Goal: Transaction & Acquisition: Purchase product/service

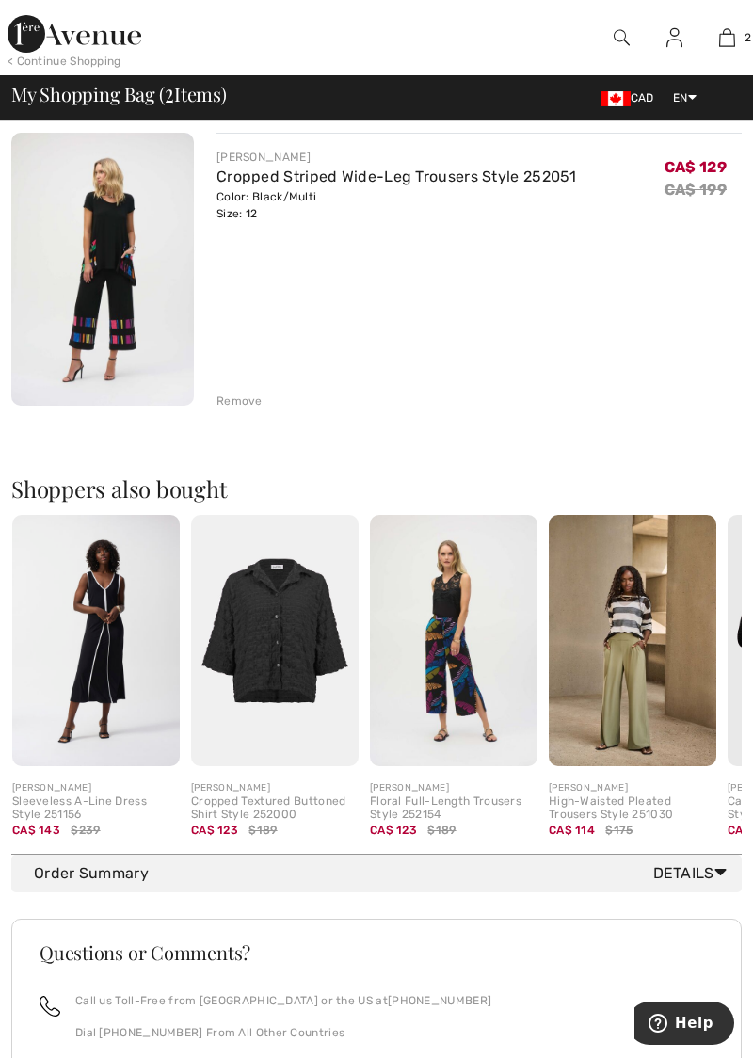
scroll to position [480, 0]
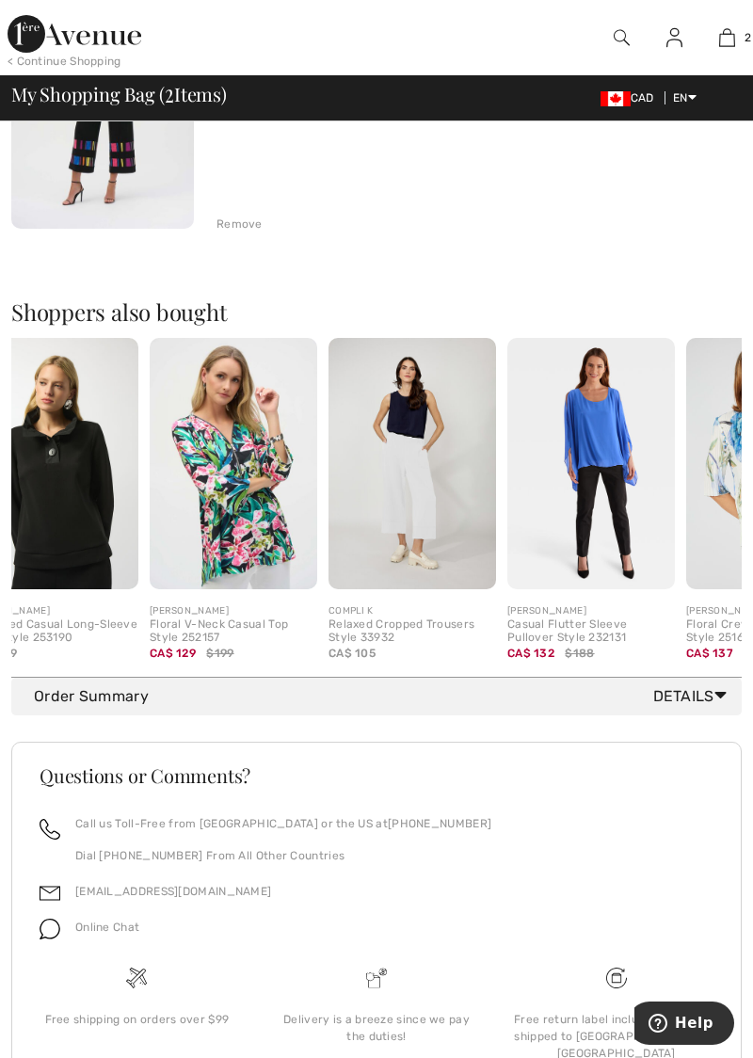
scroll to position [0, 340]
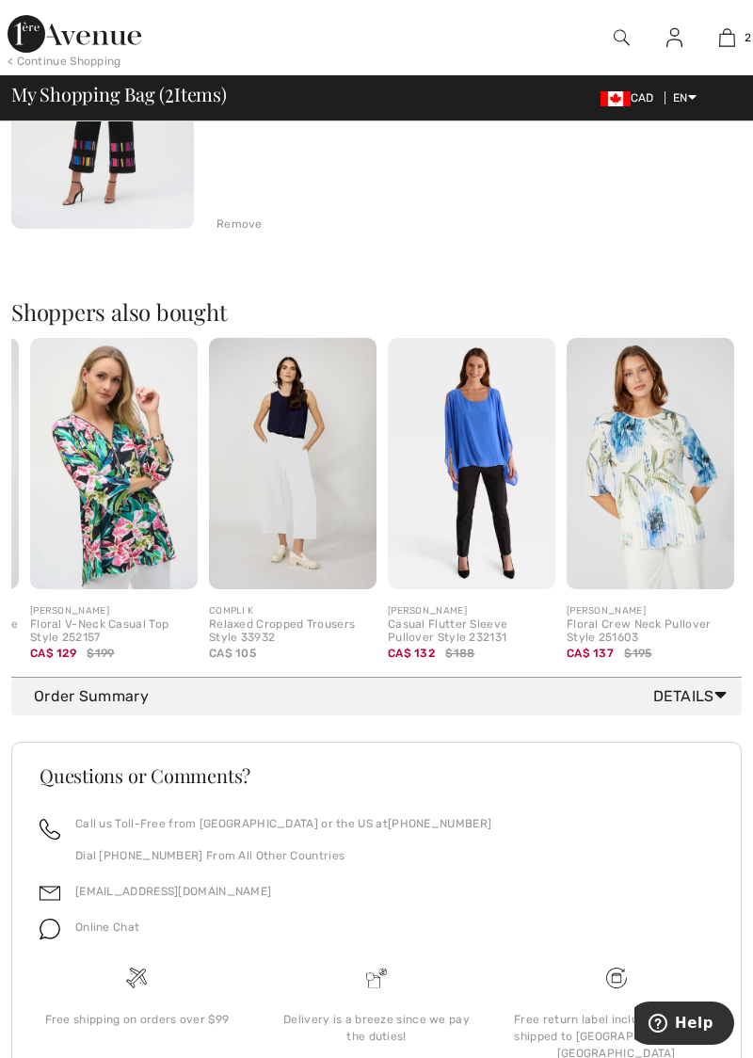
click at [713, 704] on span "Details" at bounding box center [693, 696] width 81 height 23
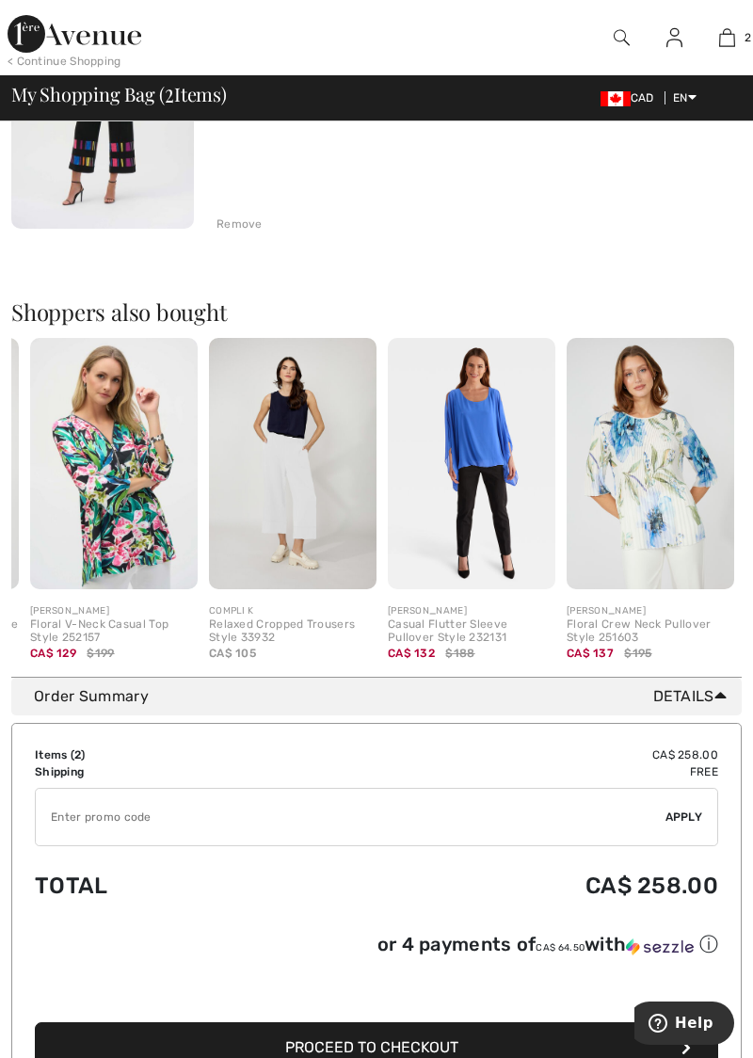
click at [78, 821] on input "TEXT" at bounding box center [351, 817] width 630 height 56
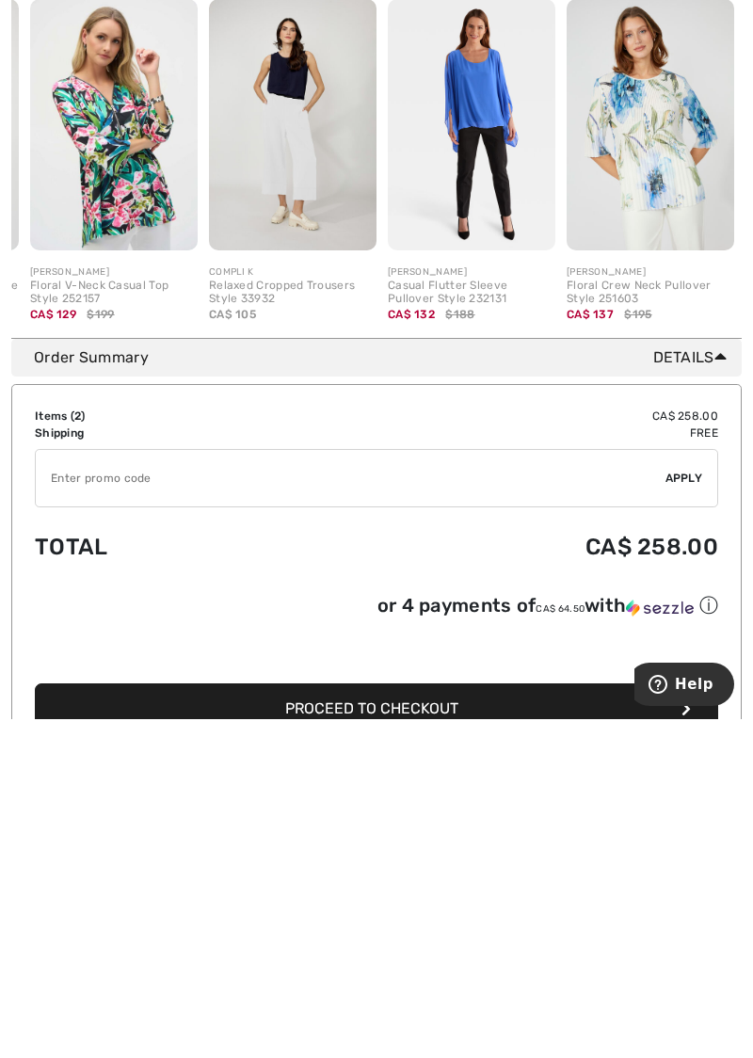
scroll to position [727, 0]
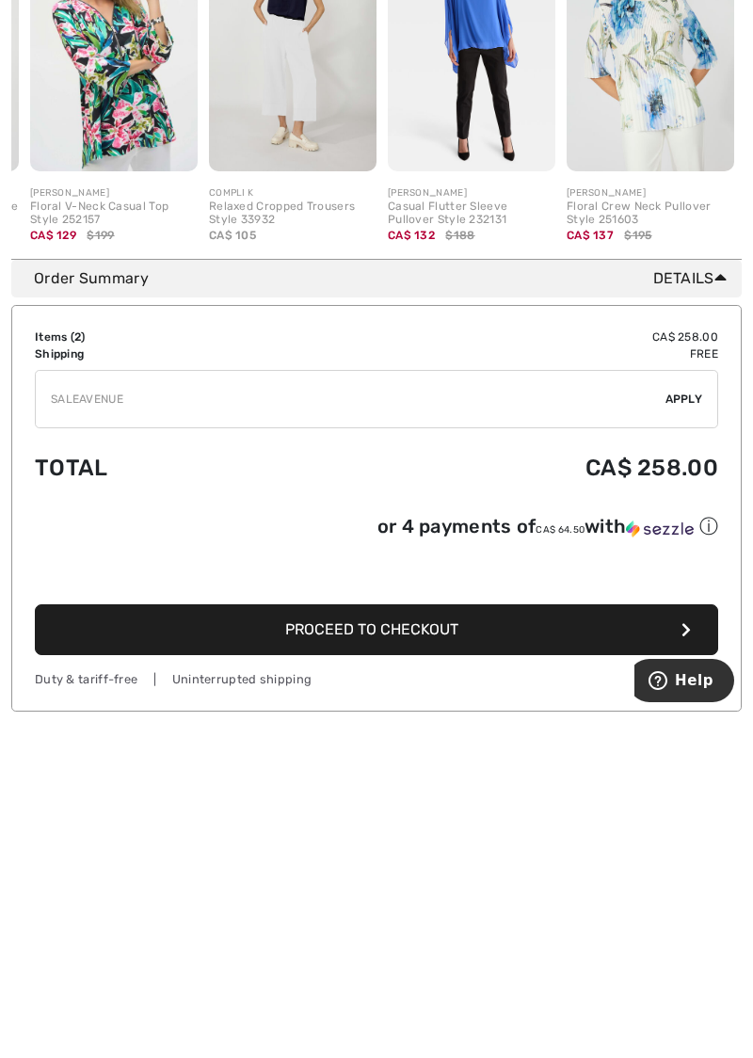
type input "SALEAVENUE"
click at [685, 762] on div "✔ Apply Remove" at bounding box center [376, 741] width 683 height 58
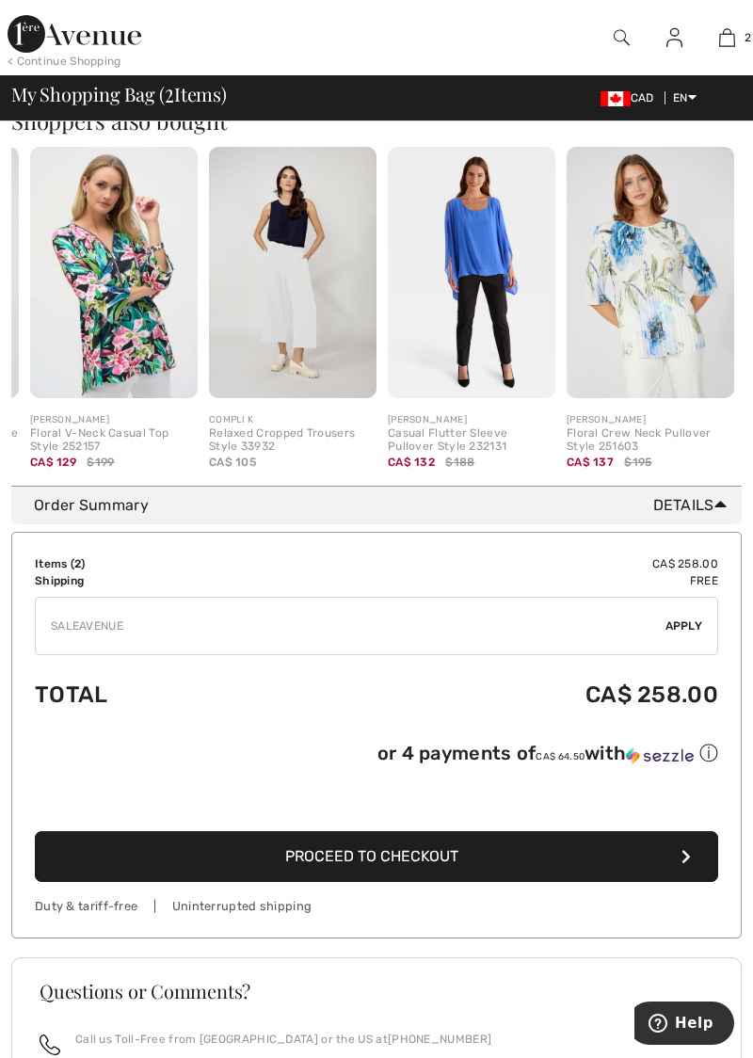
scroll to position [843, 0]
click at [682, 643] on div "✔ Apply Remove" at bounding box center [376, 626] width 683 height 58
click at [693, 630] on span "Apply" at bounding box center [684, 625] width 38 height 17
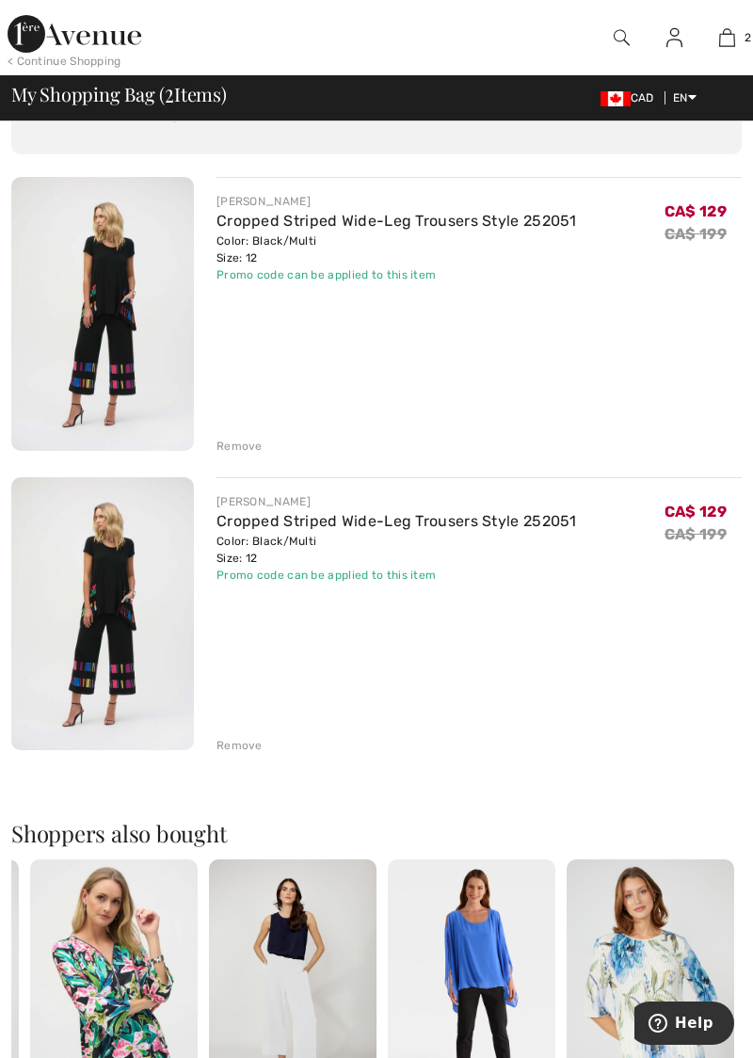
scroll to position [0, 0]
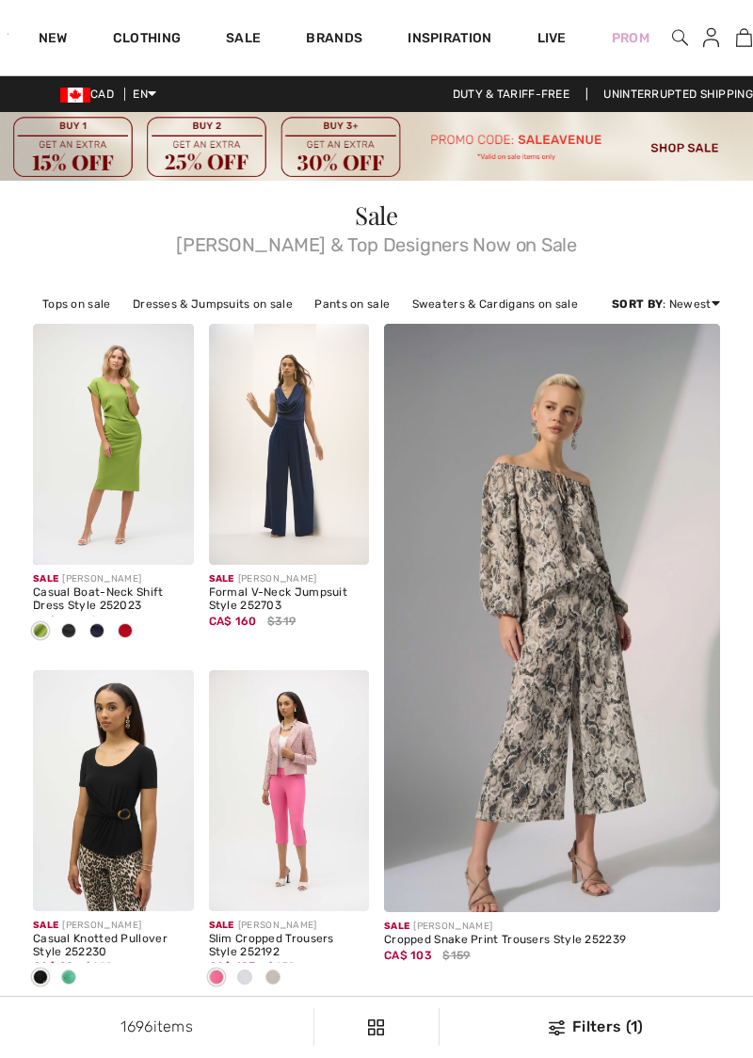
click at [207, 305] on link "Dresses & Jumpsuits on sale" at bounding box center [212, 304] width 179 height 24
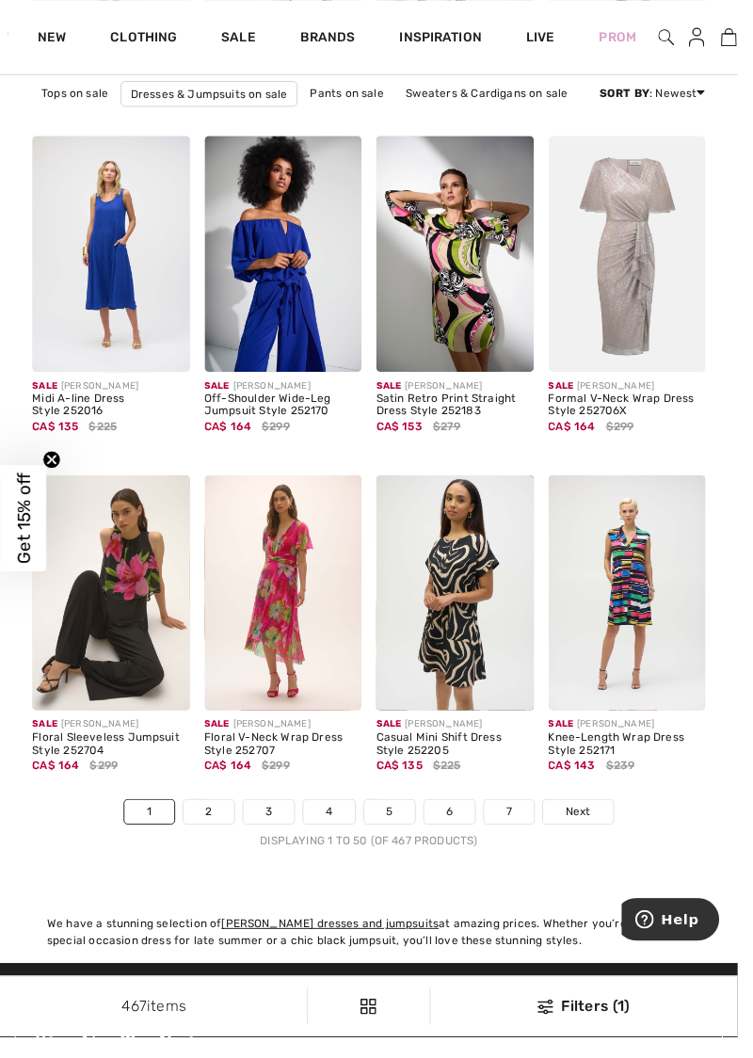
click at [601, 834] on link "Next" at bounding box center [589, 828] width 71 height 24
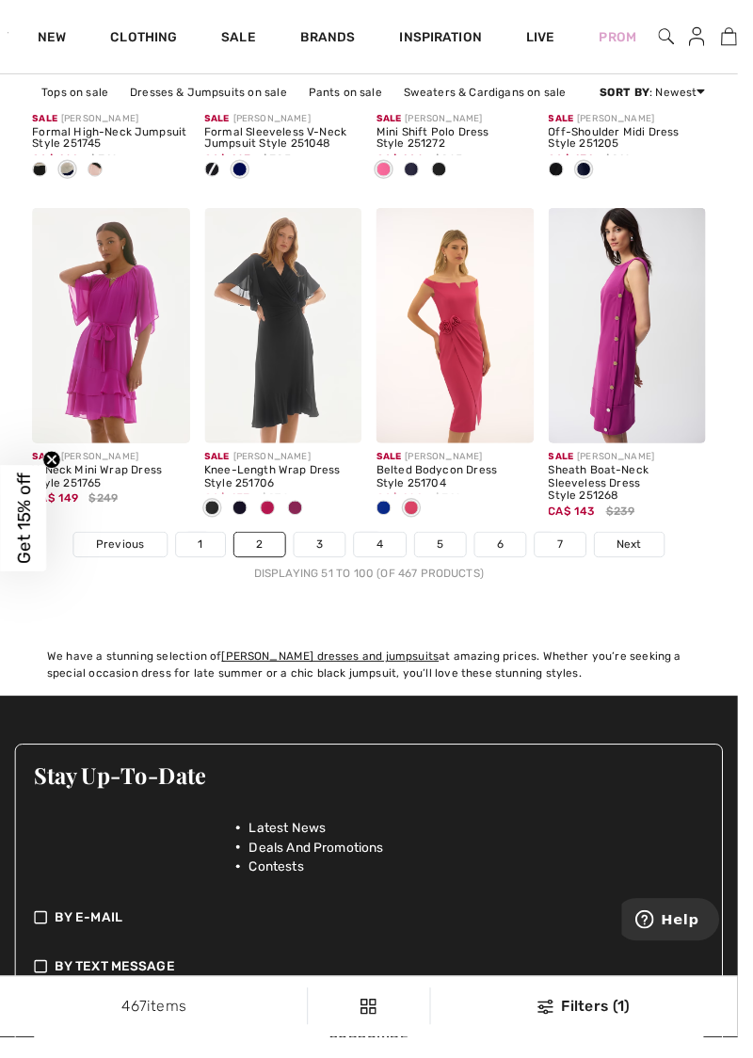
scroll to position [5336, 0]
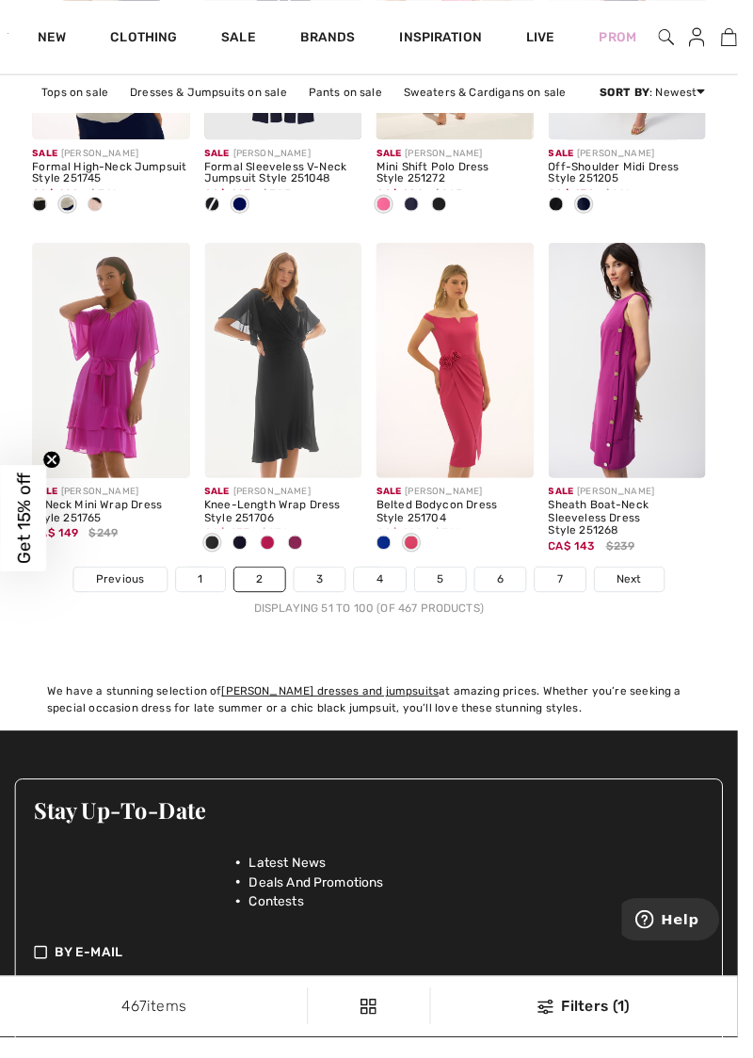
click at [646, 597] on span "Next" at bounding box center [642, 590] width 25 height 17
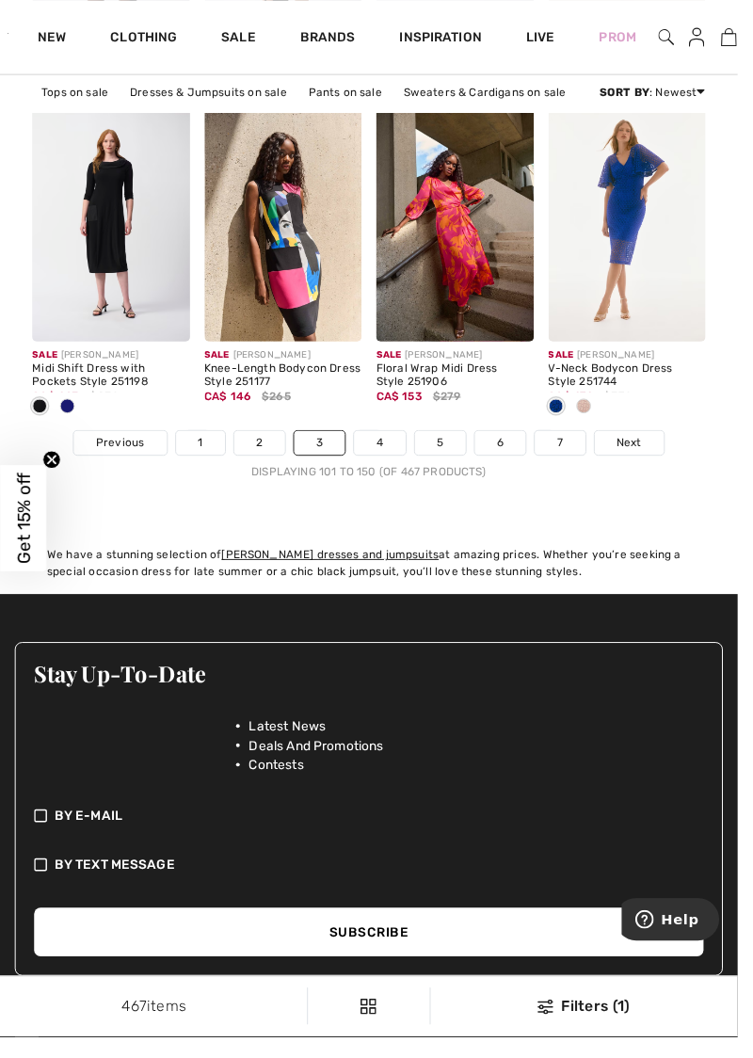
scroll to position [5479, 0]
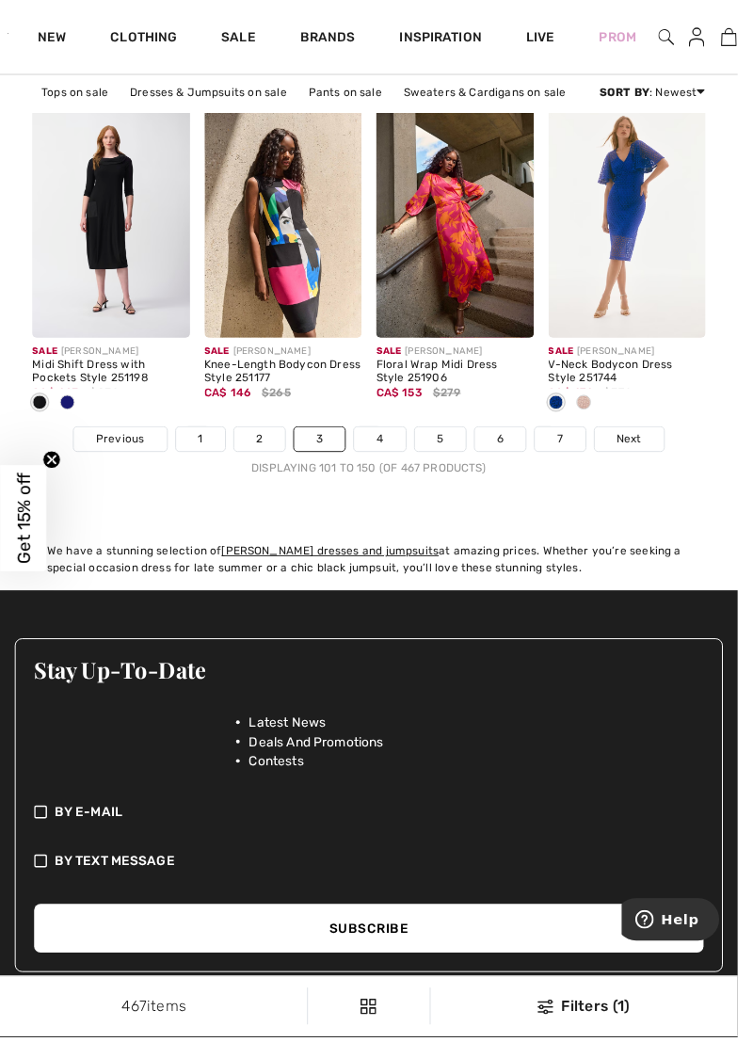
click at [637, 457] on link "Next" at bounding box center [642, 448] width 71 height 24
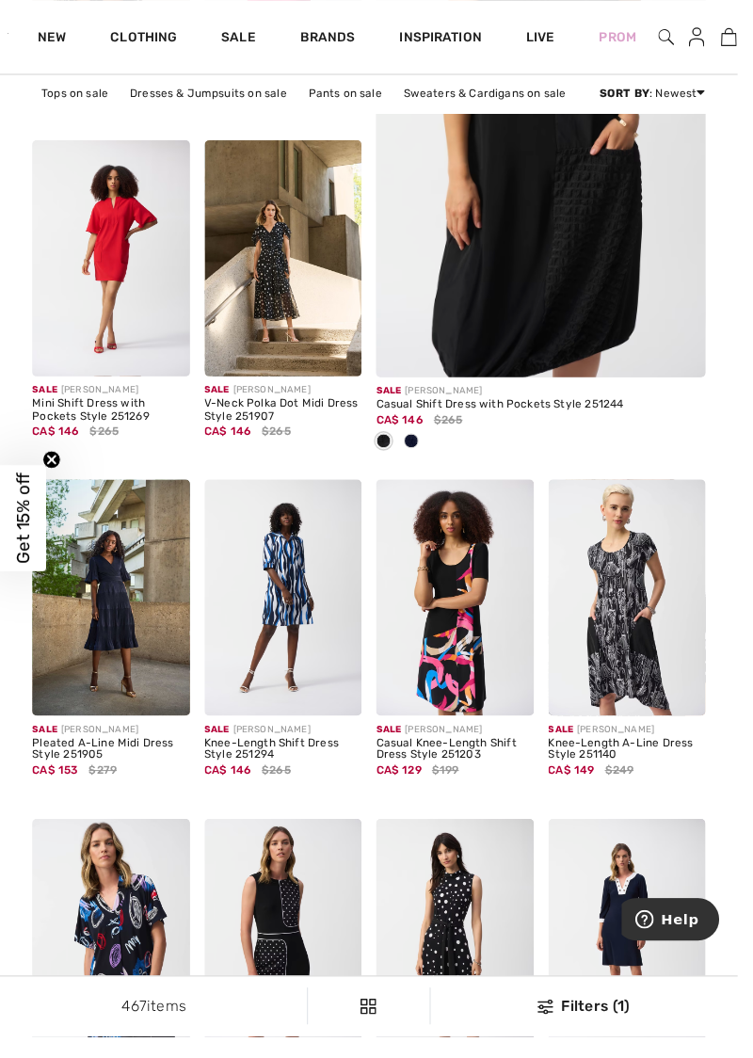
checkbox input "true"
click at [457, 772] on div "Casual Knee-Length Shift Dress Style 251203" at bounding box center [464, 765] width 161 height 26
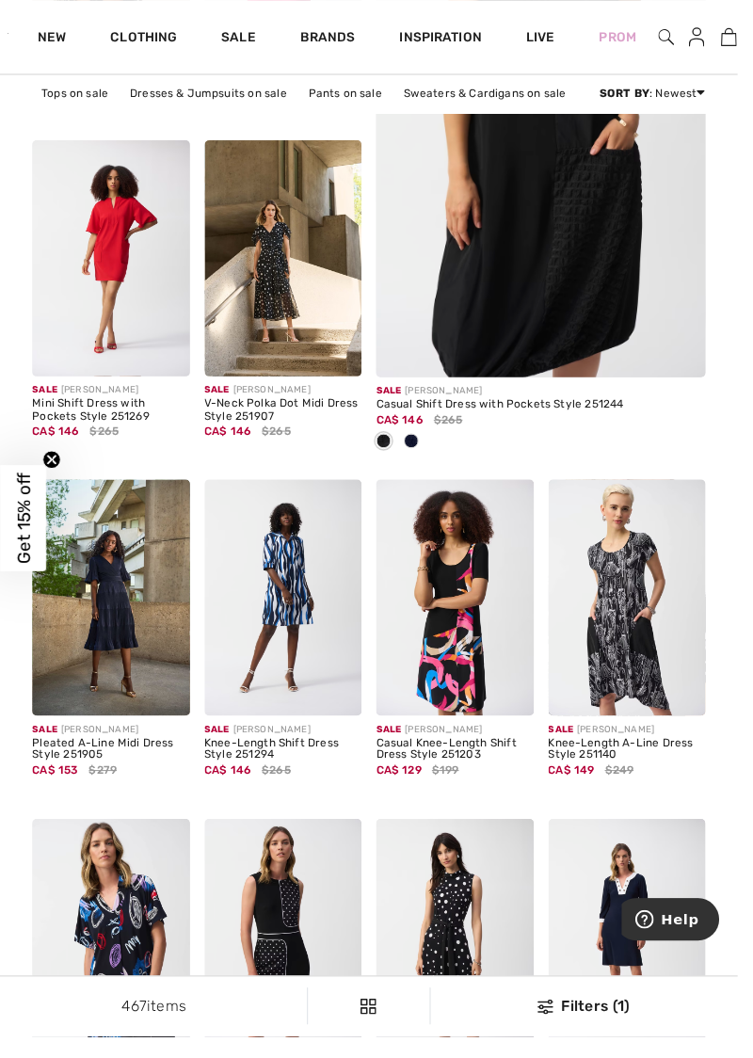
click at [467, 652] on img at bounding box center [464, 609] width 161 height 241
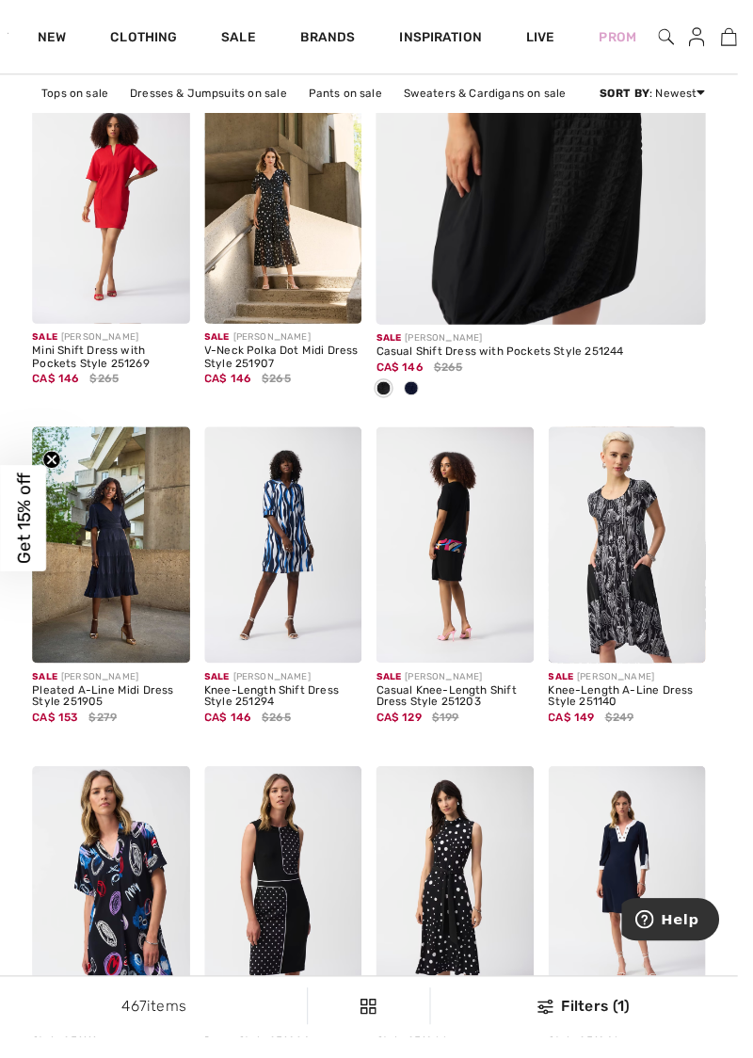
scroll to position [582, 0]
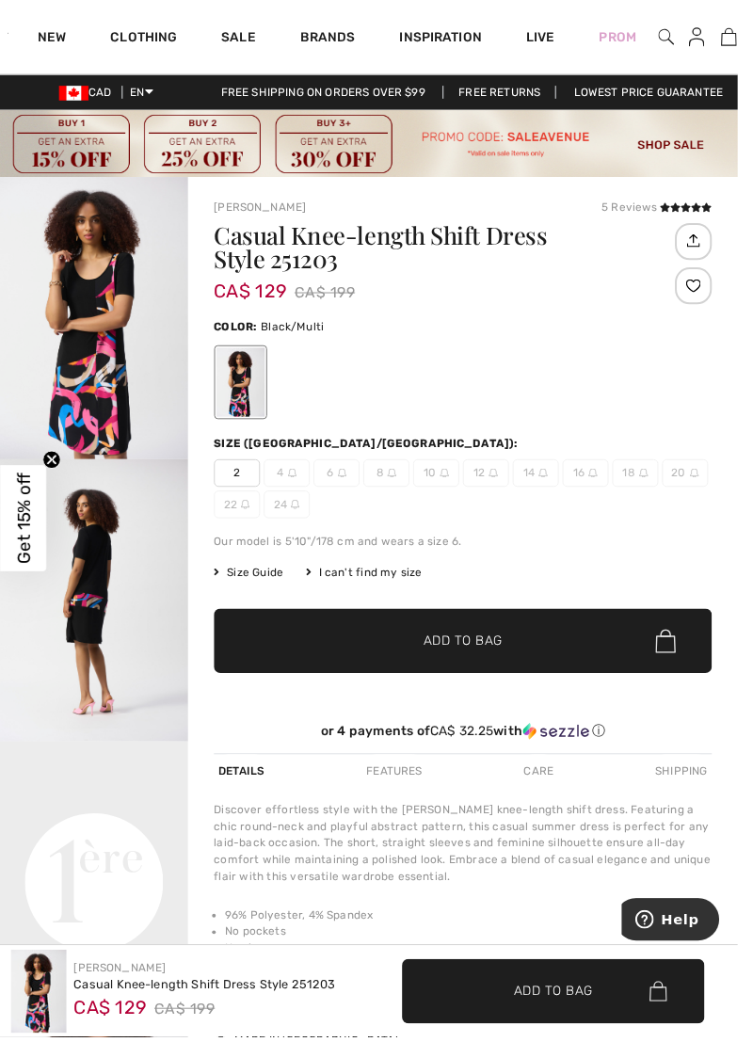
click at [239, 42] on link "Sale" at bounding box center [243, 40] width 35 height 20
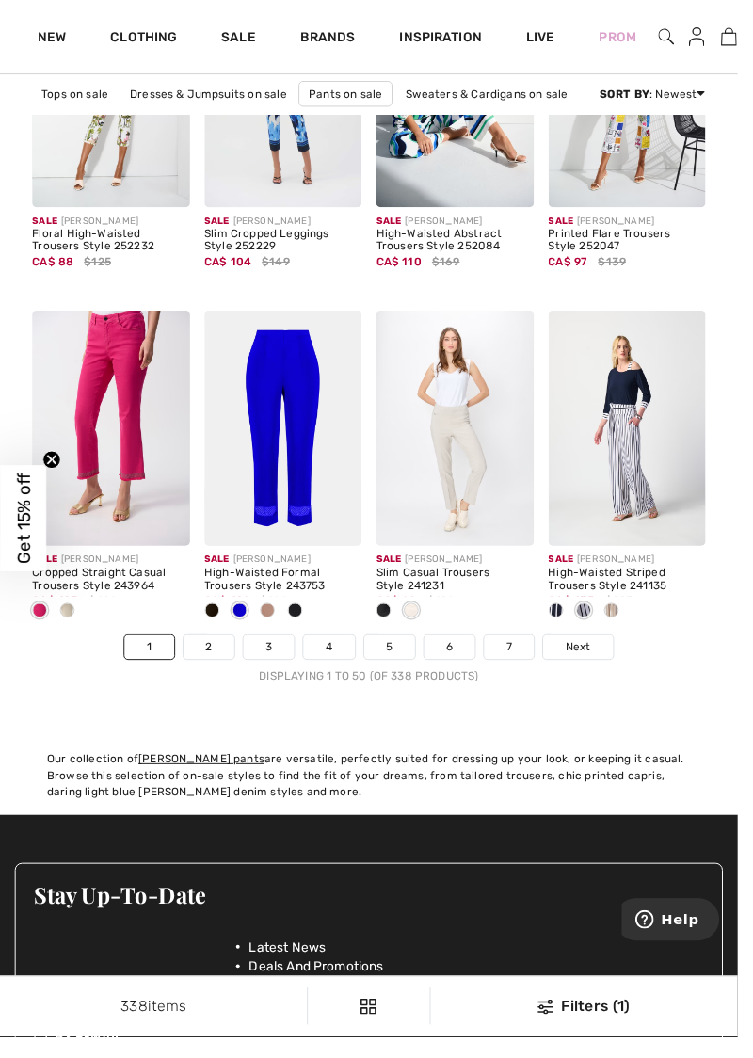
scroll to position [5269, 0]
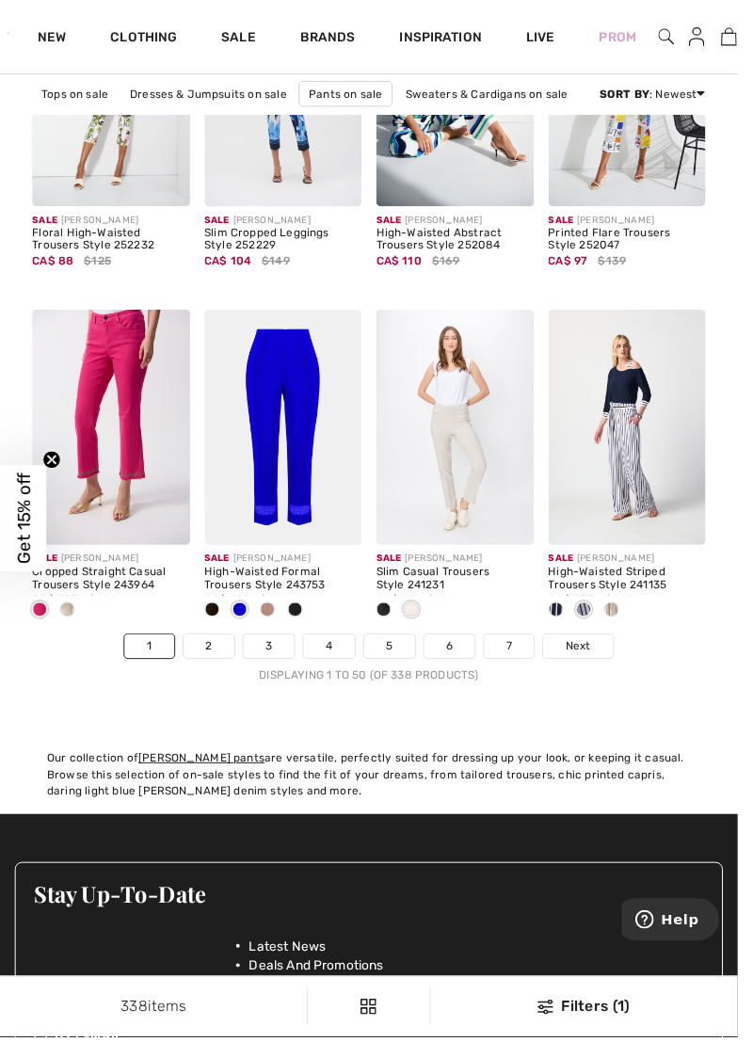
click at [589, 668] on link "Next" at bounding box center [589, 659] width 71 height 24
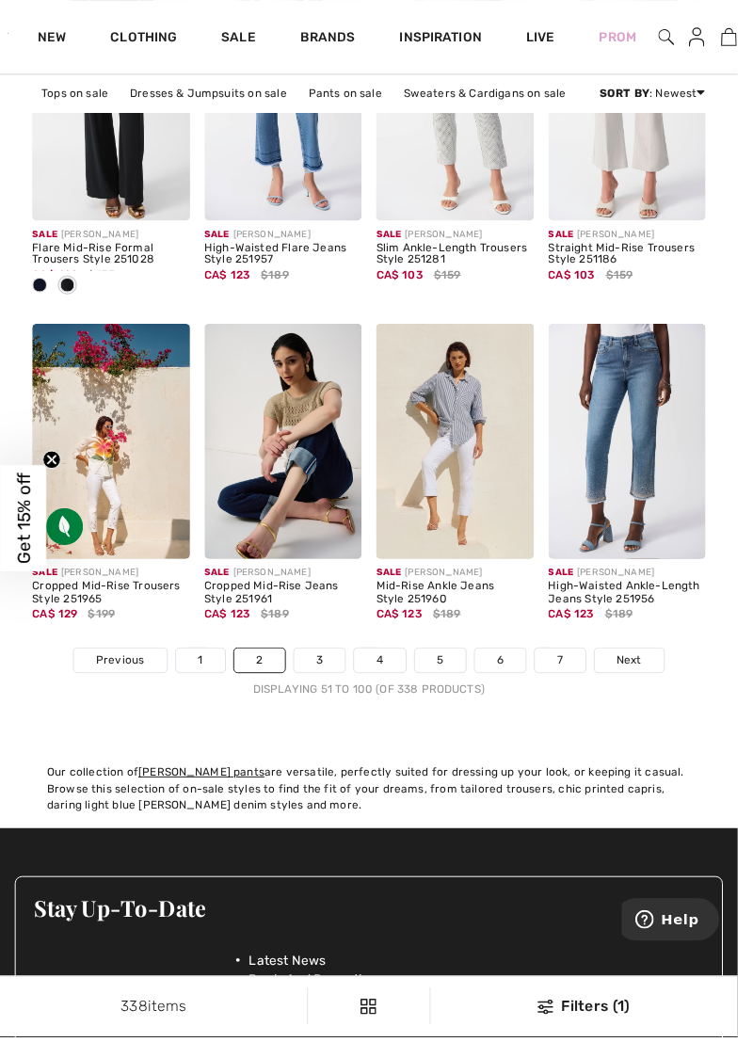
click at [646, 678] on span "Next" at bounding box center [642, 673] width 25 height 17
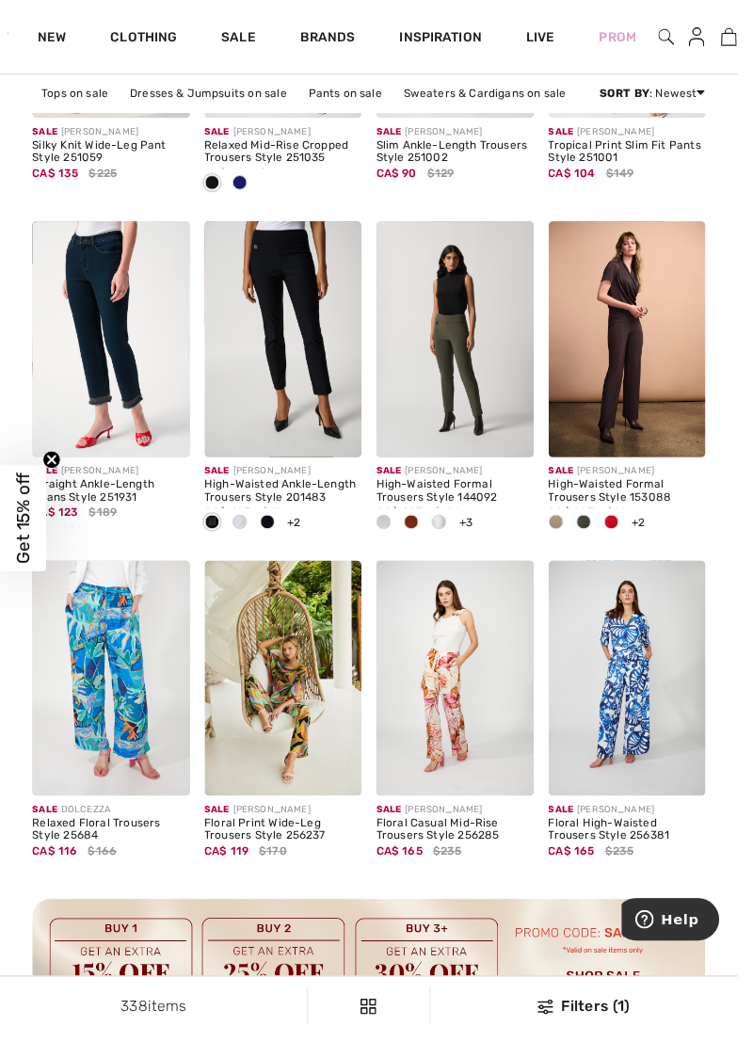
scroll to position [2068, 0]
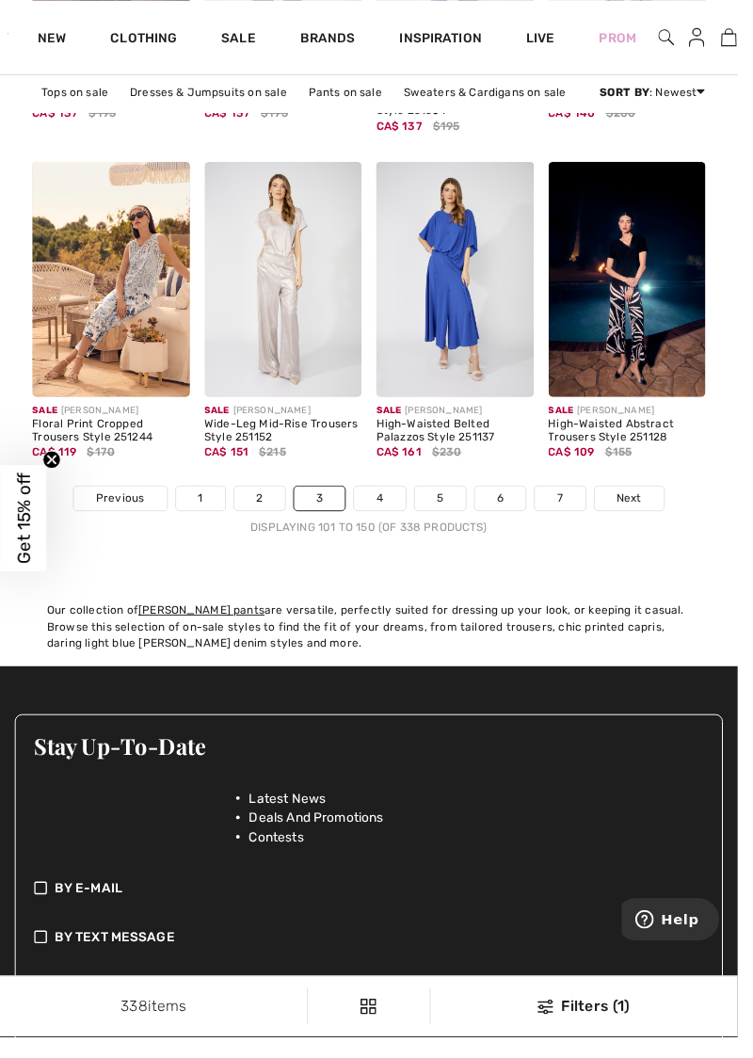
click at [649, 511] on span "Next" at bounding box center [642, 508] width 25 height 17
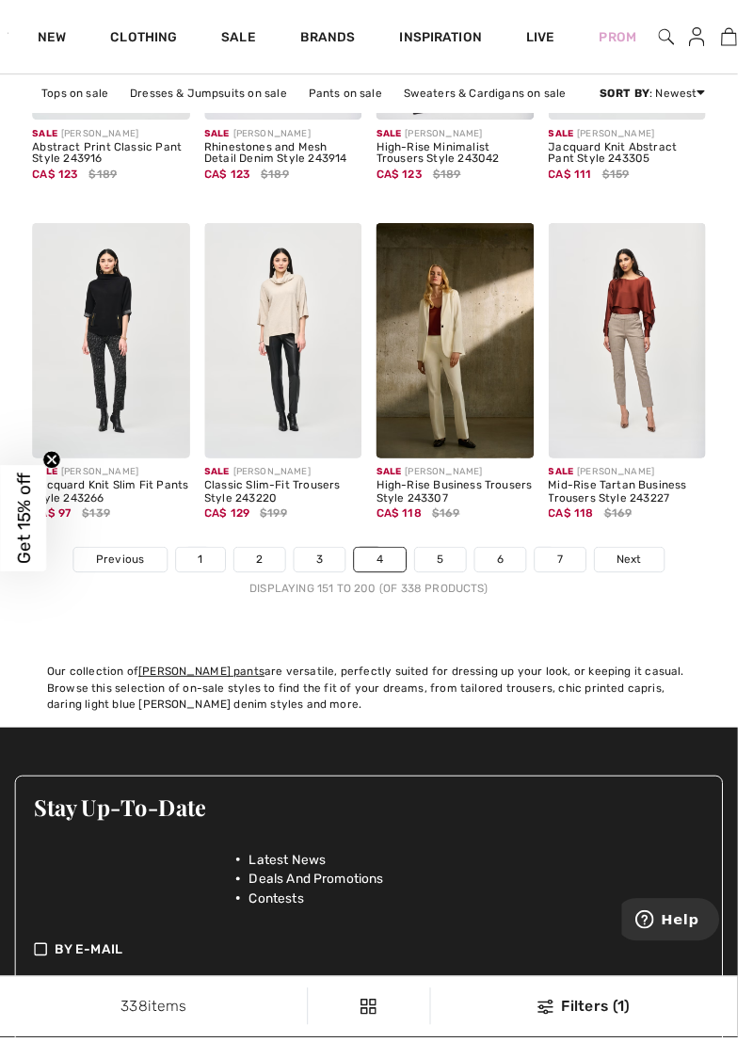
click at [653, 576] on link "Next" at bounding box center [642, 571] width 71 height 24
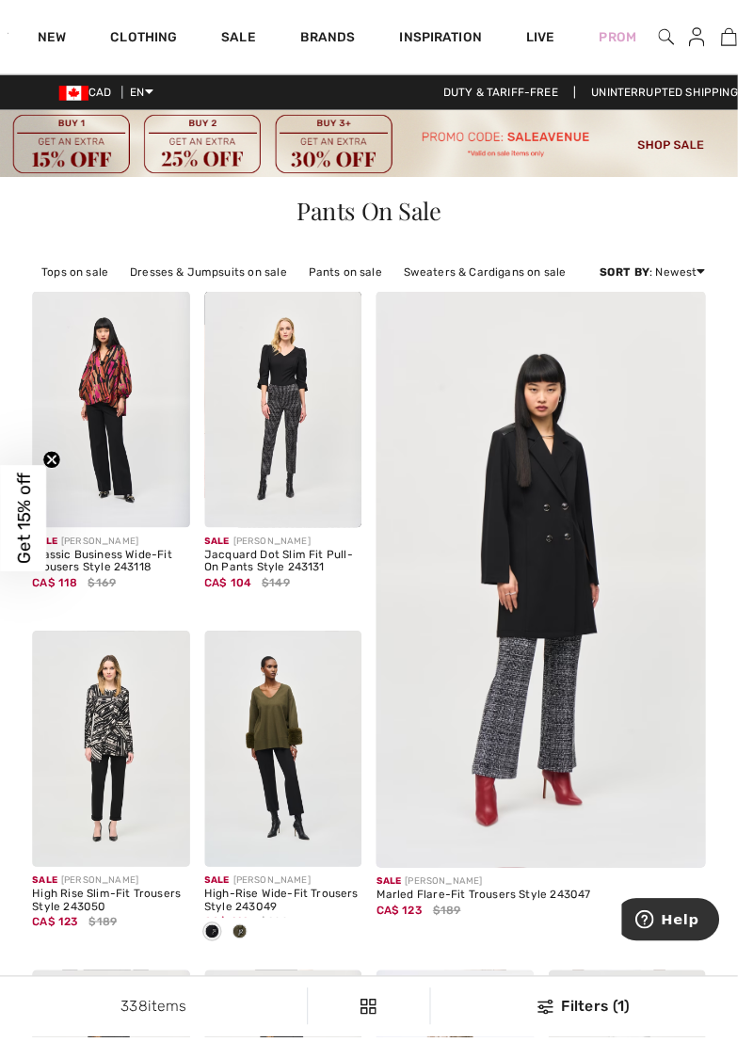
click at [344, 275] on link "Pants on sale" at bounding box center [352, 277] width 94 height 24
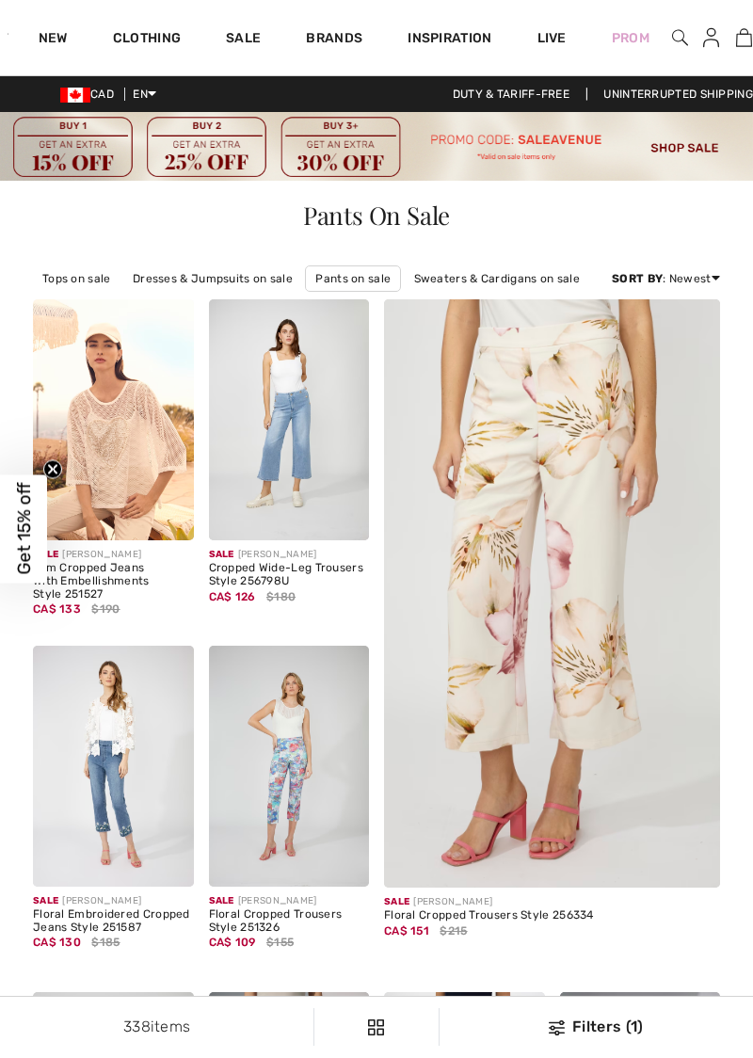
checkbox input "true"
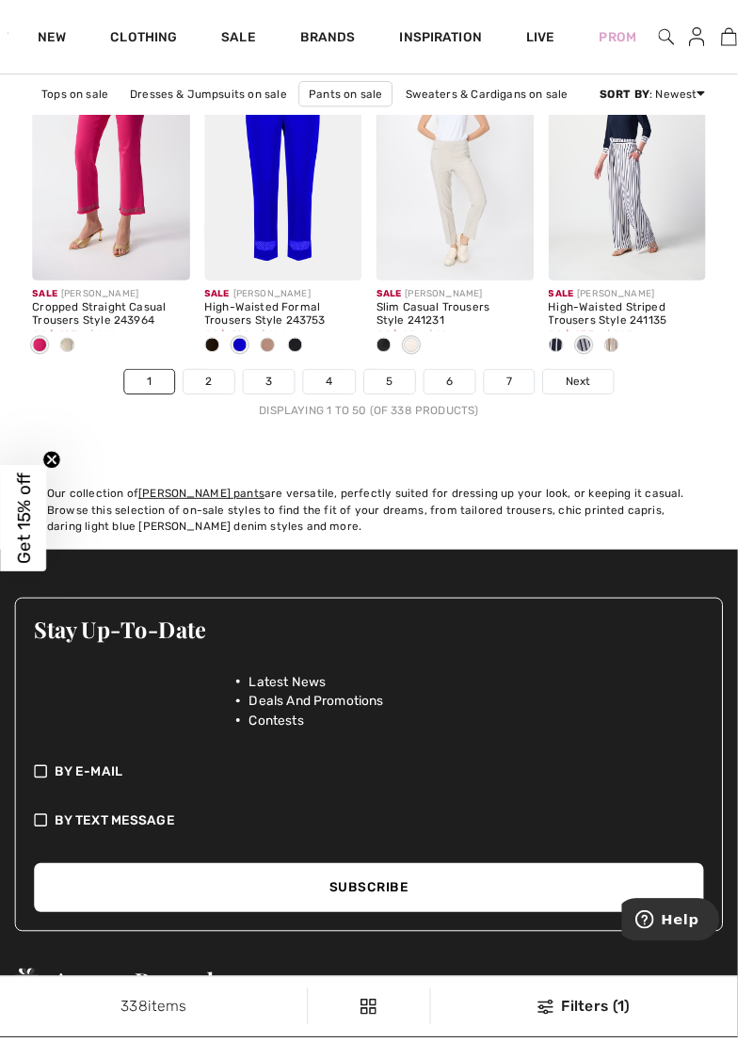
scroll to position [5538, 0]
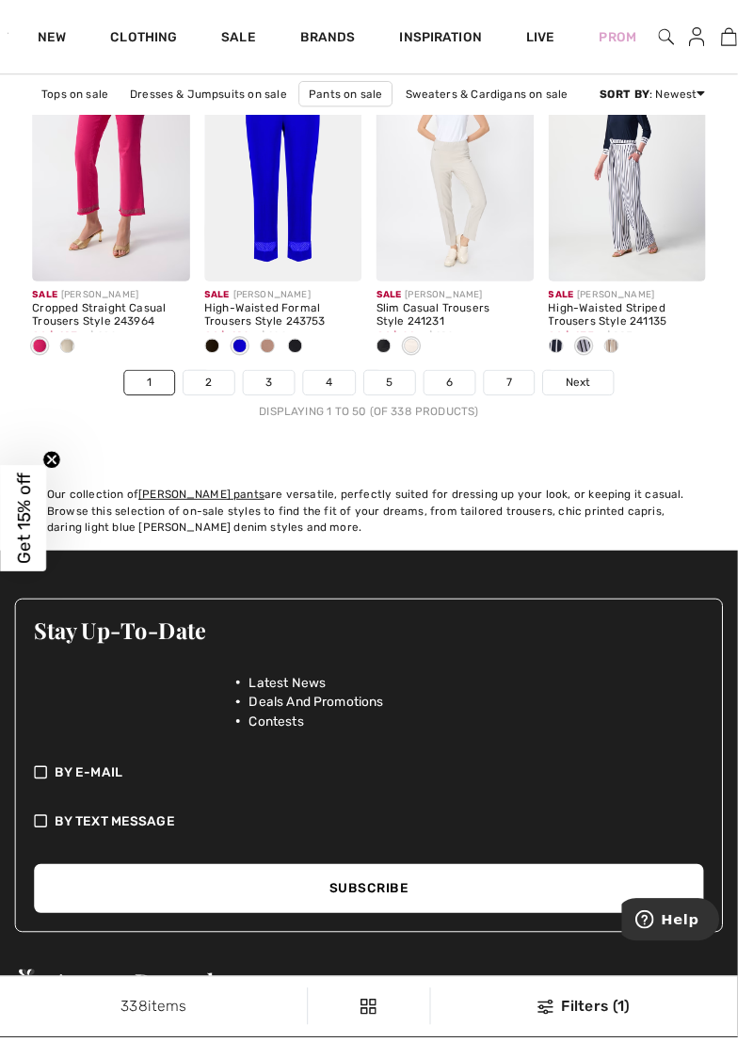
click at [595, 391] on span "Next" at bounding box center [589, 390] width 25 height 17
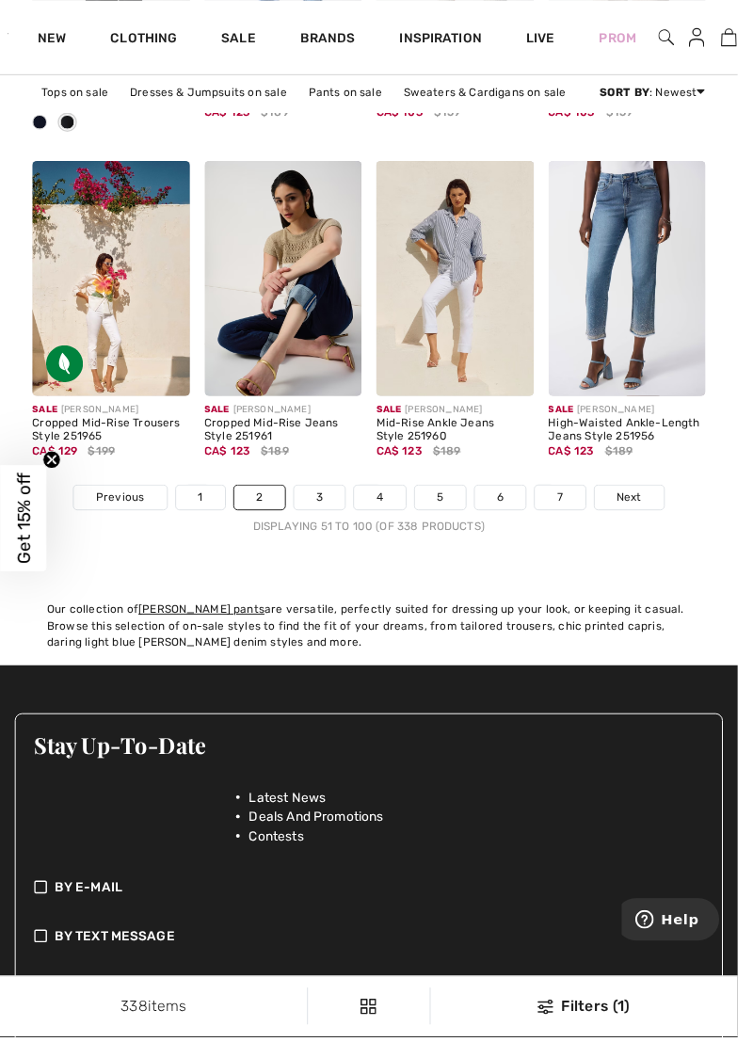
click at [643, 515] on link "Next" at bounding box center [642, 507] width 71 height 24
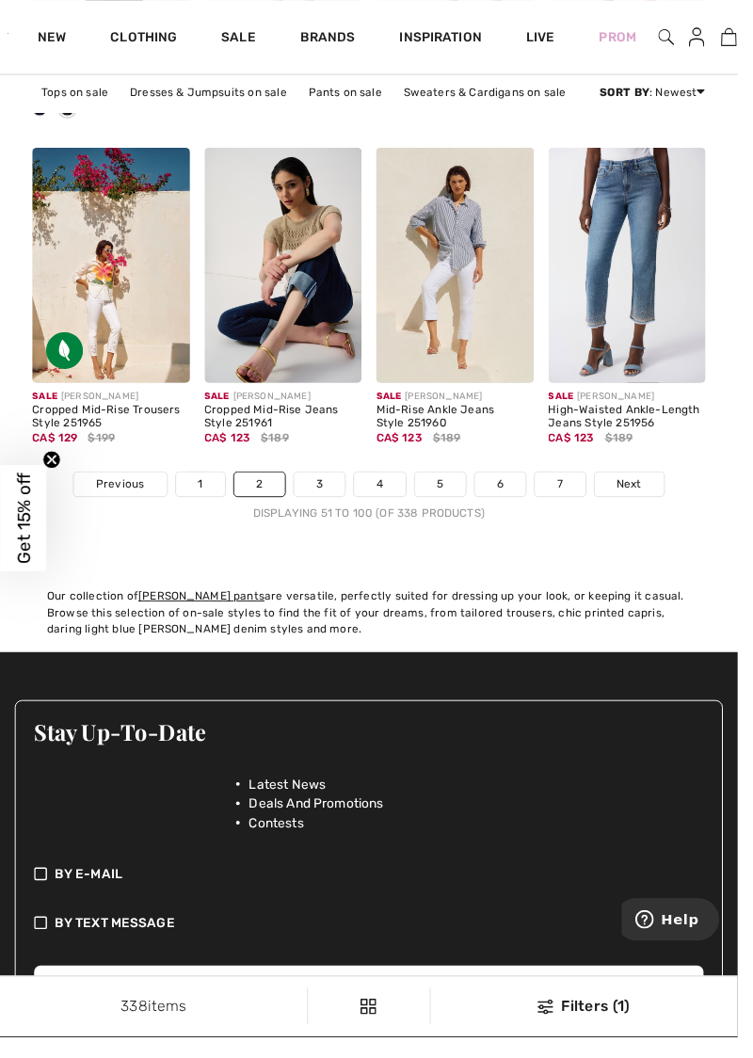
scroll to position [5499, 0]
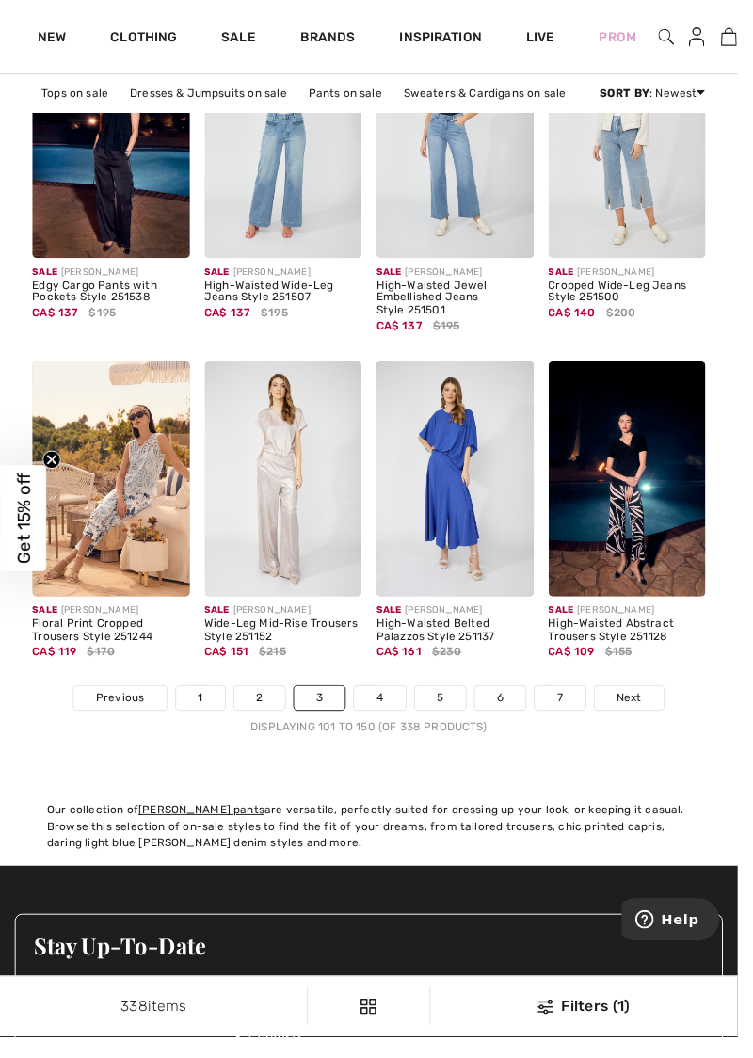
scroll to position [5213, 0]
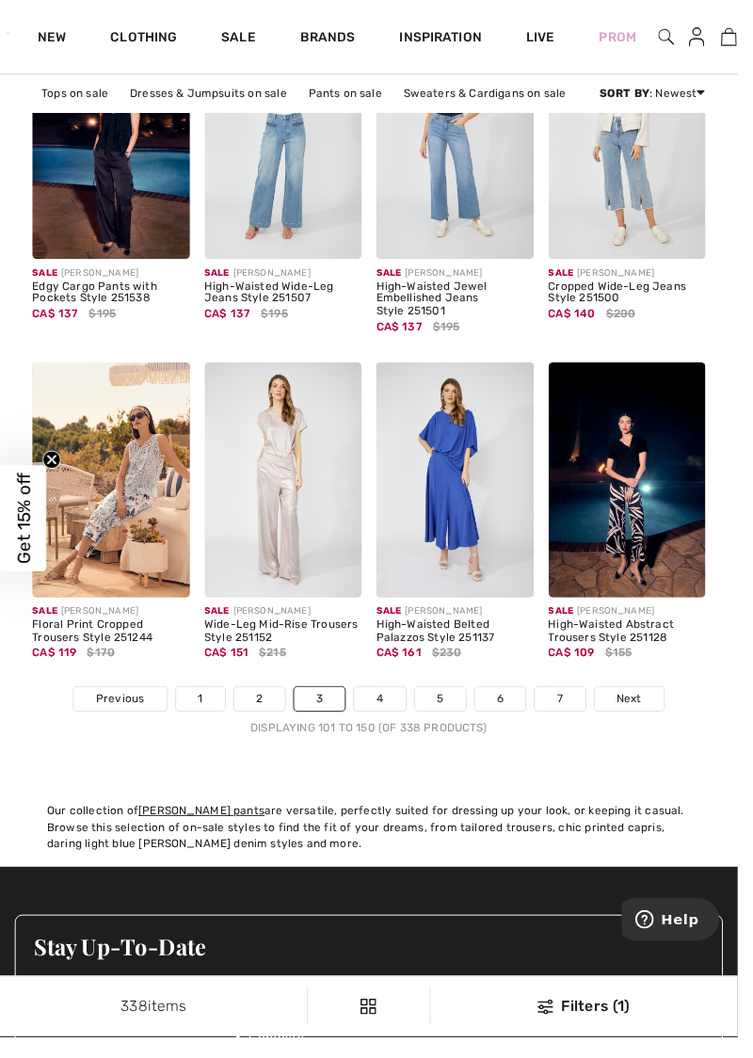
click at [653, 719] on link "Next" at bounding box center [642, 713] width 71 height 24
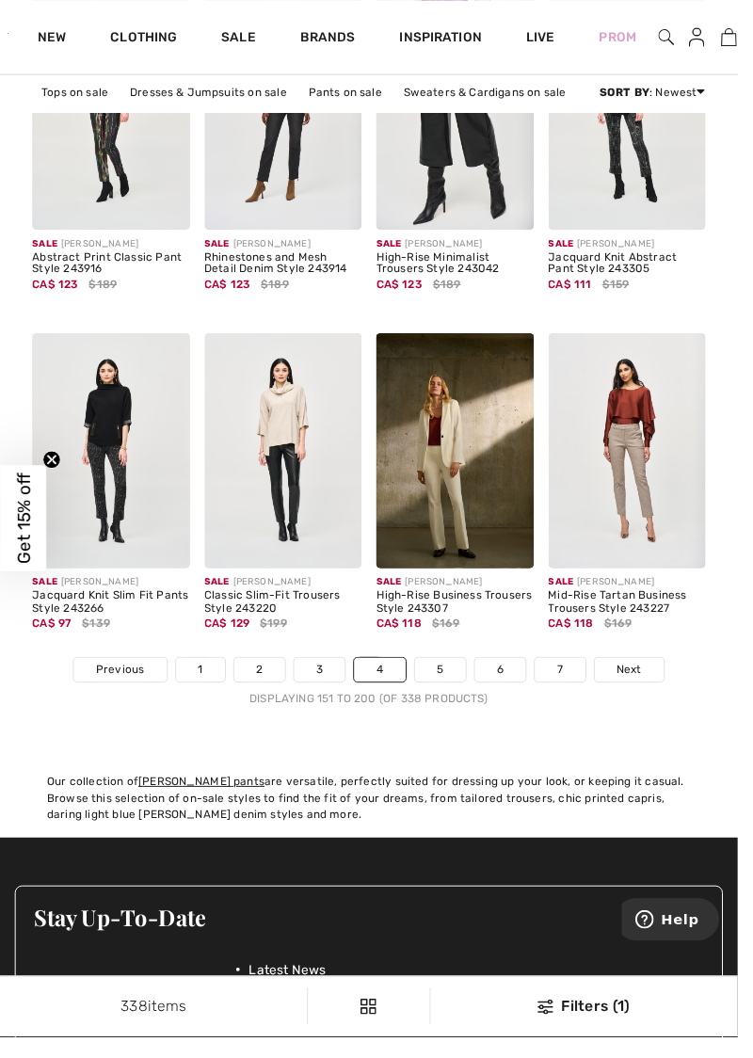
click at [642, 689] on span "Next" at bounding box center [642, 683] width 25 height 17
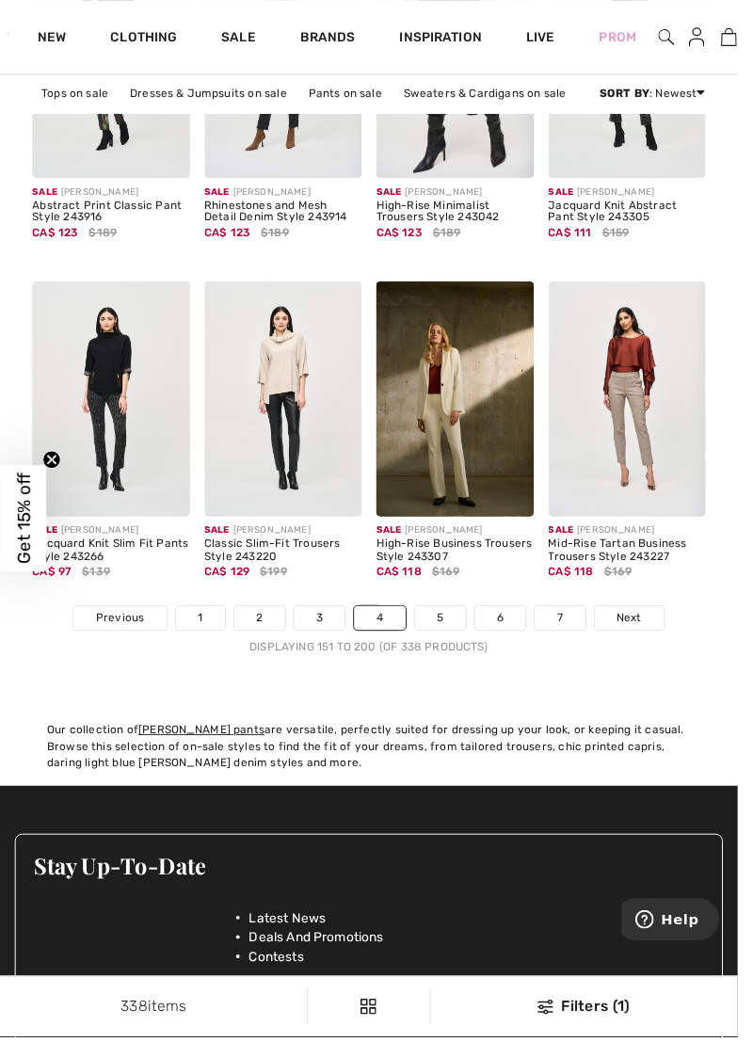
scroll to position [5323, 0]
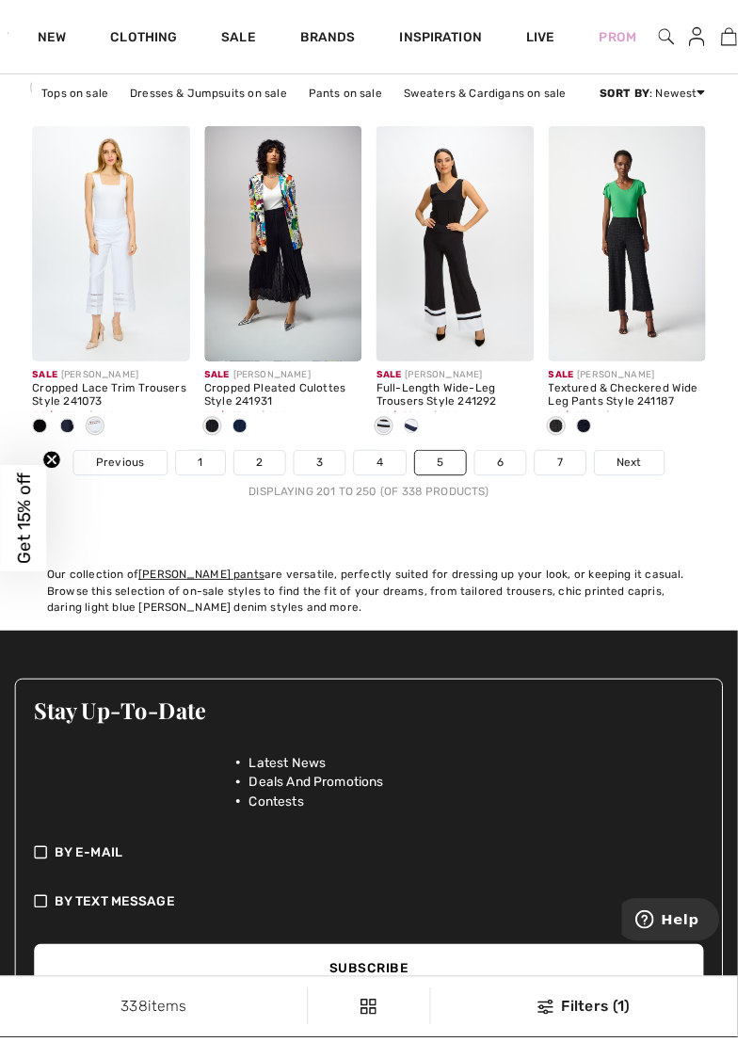
click at [655, 472] on link "Next" at bounding box center [642, 472] width 71 height 24
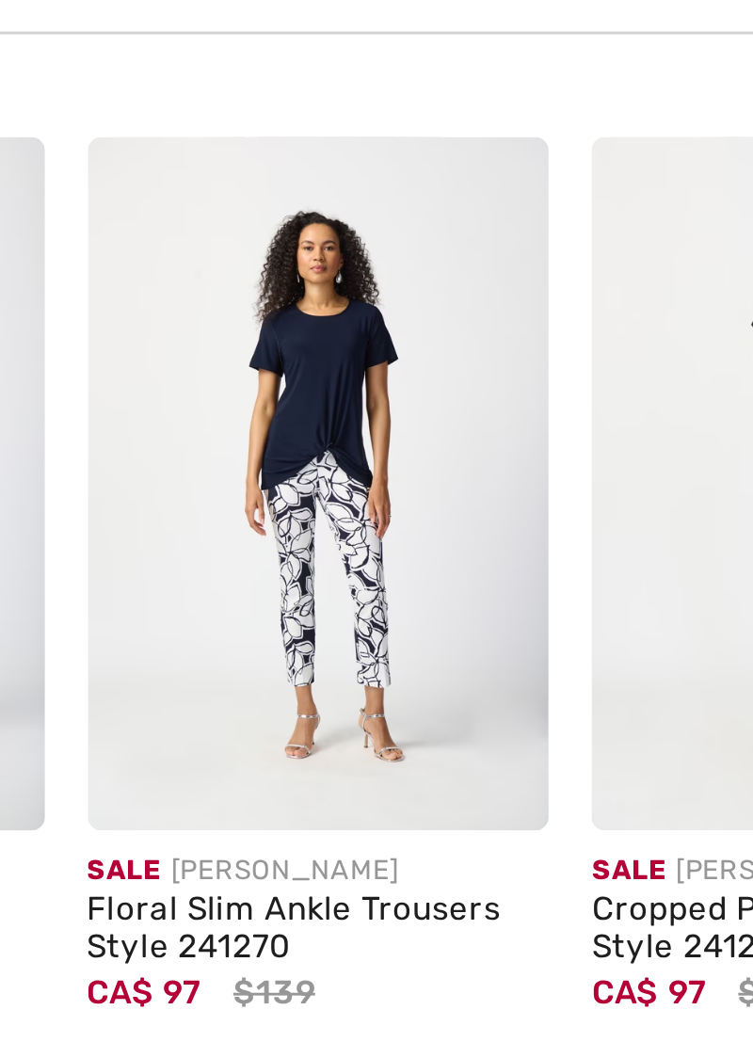
scroll to position [1370, 0]
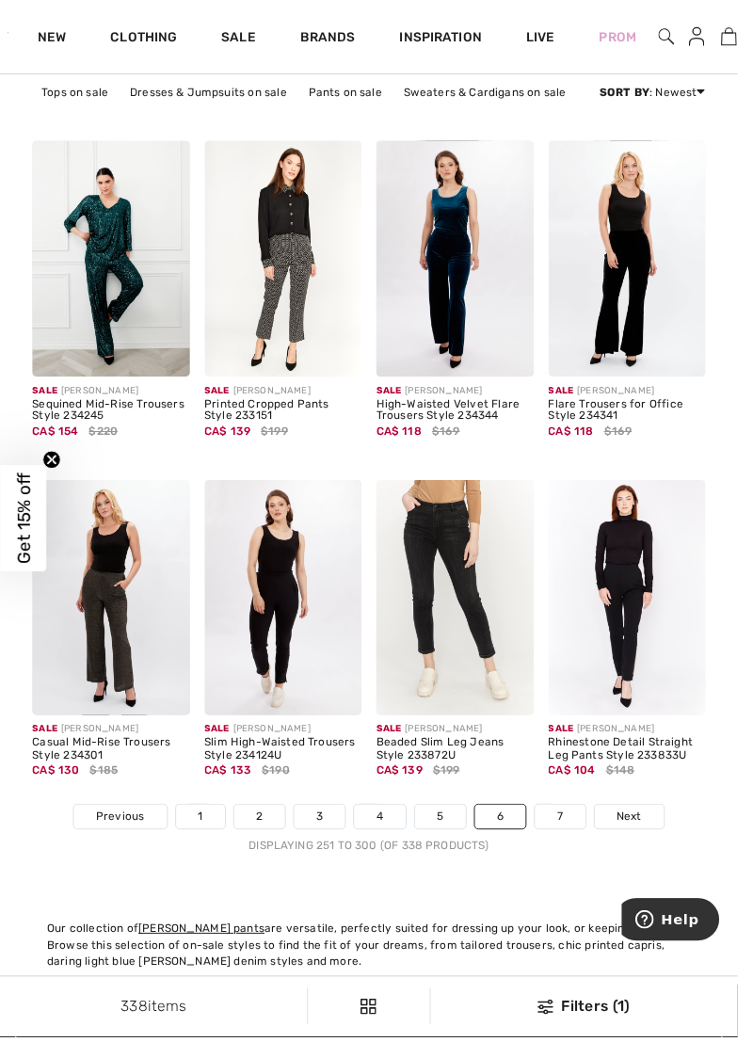
click at [646, 838] on span "Next" at bounding box center [642, 833] width 25 height 17
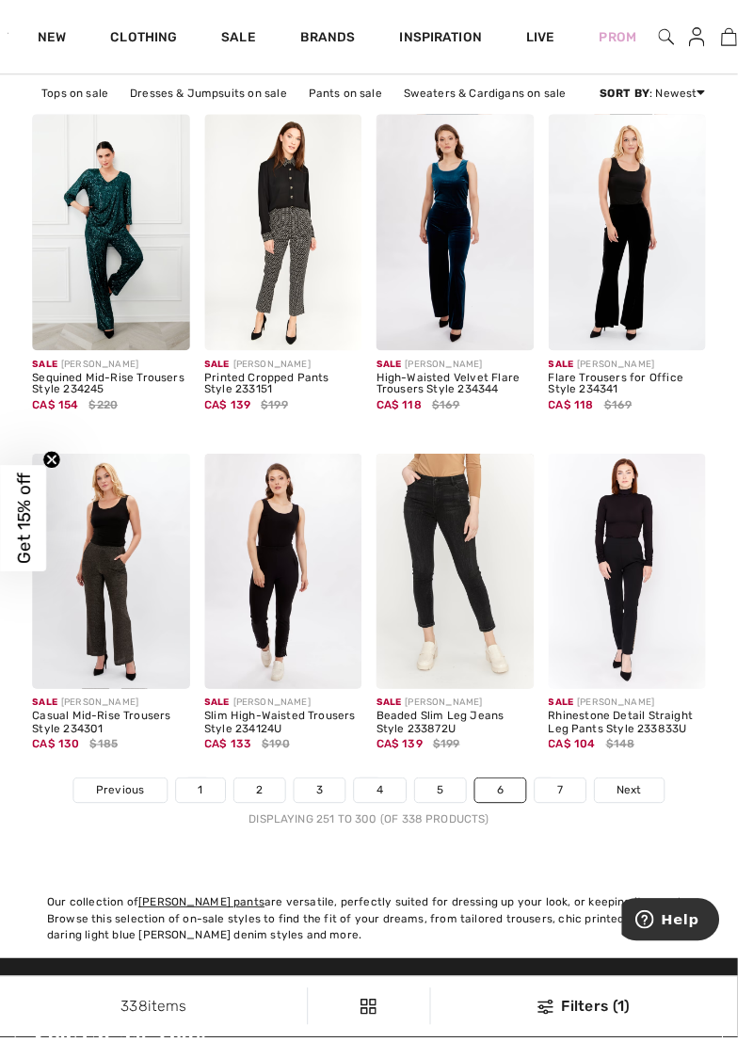
scroll to position [5174, 0]
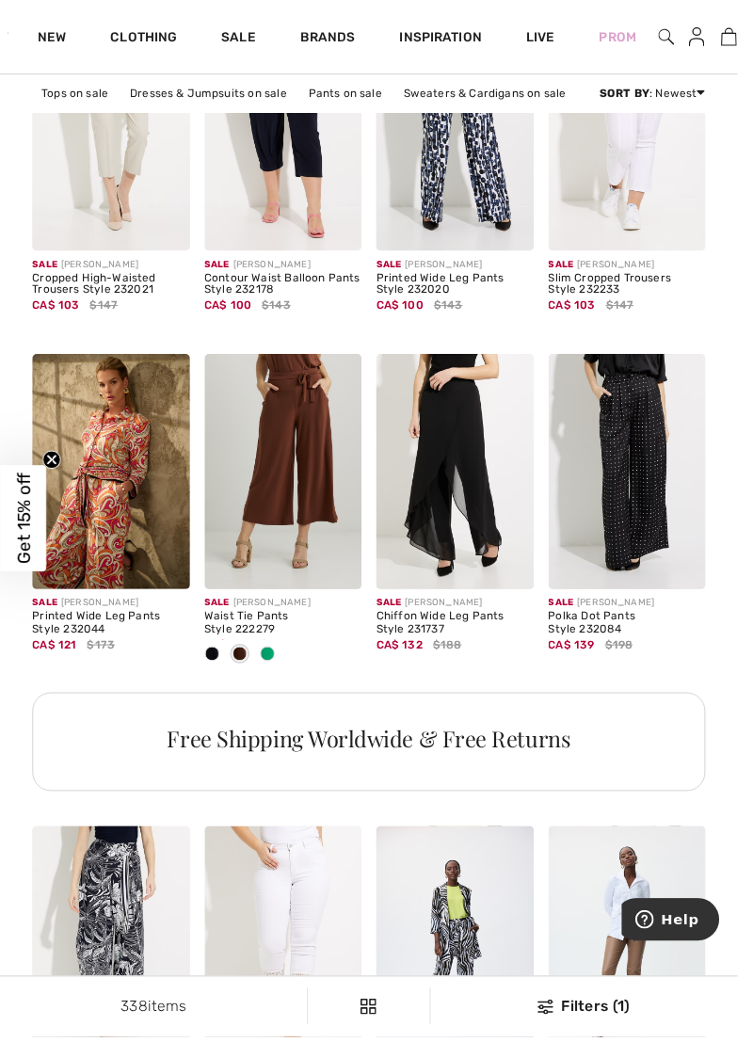
scroll to position [768, 0]
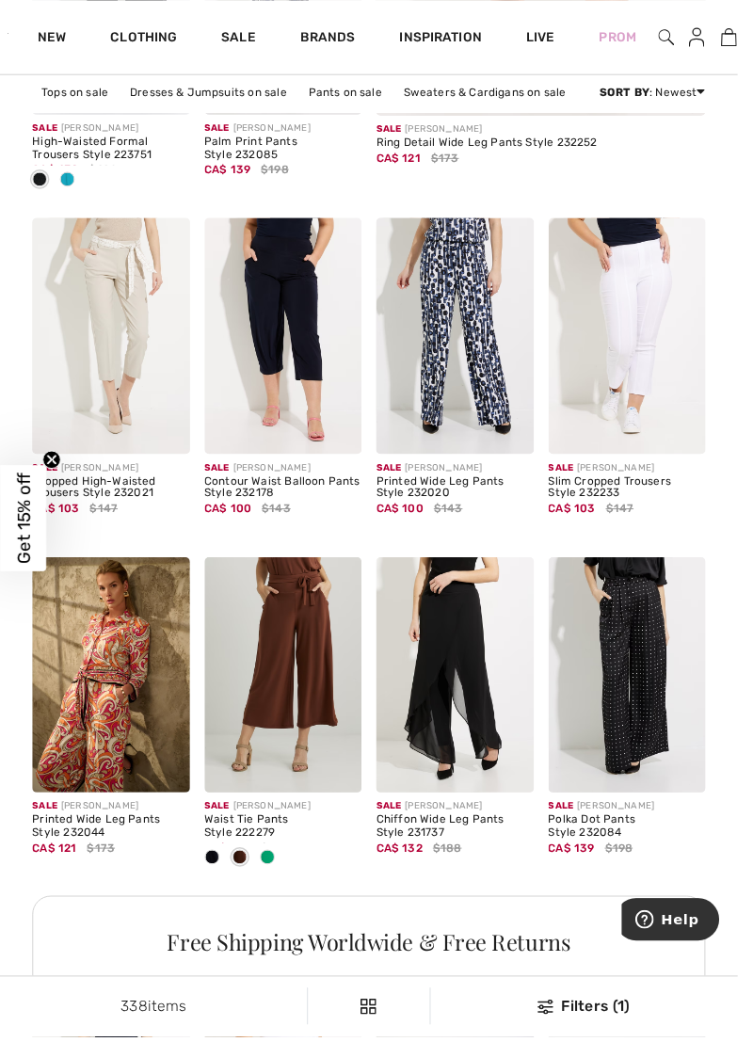
click at [233, 30] on link "Sale" at bounding box center [243, 40] width 35 height 20
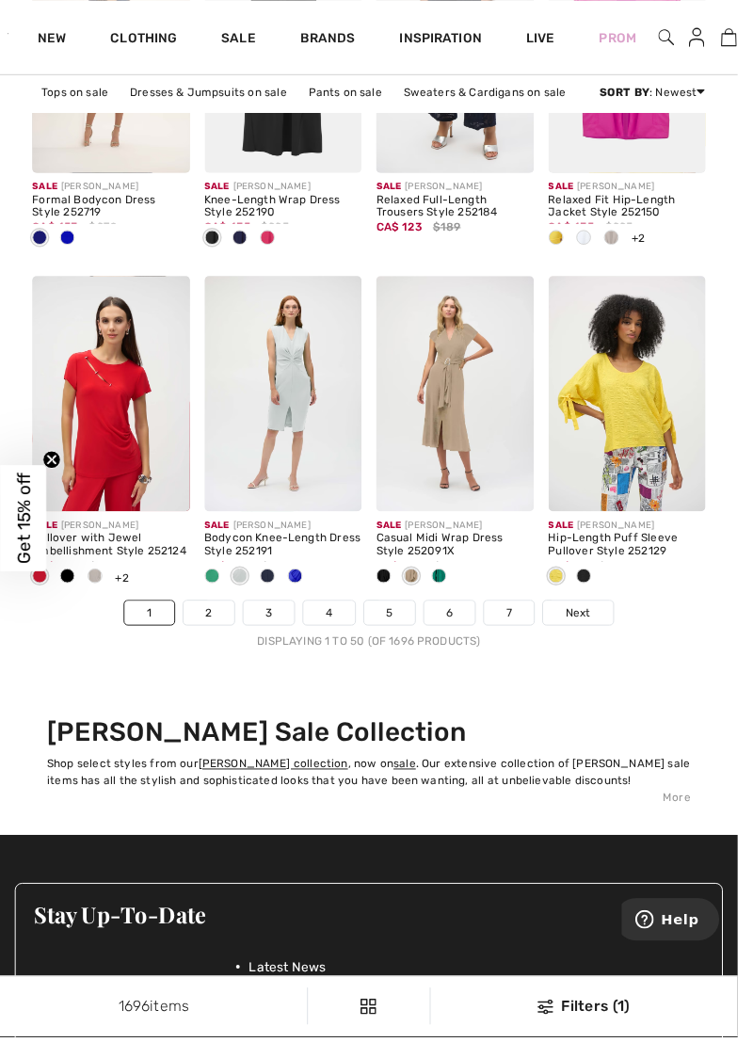
scroll to position [5332, 0]
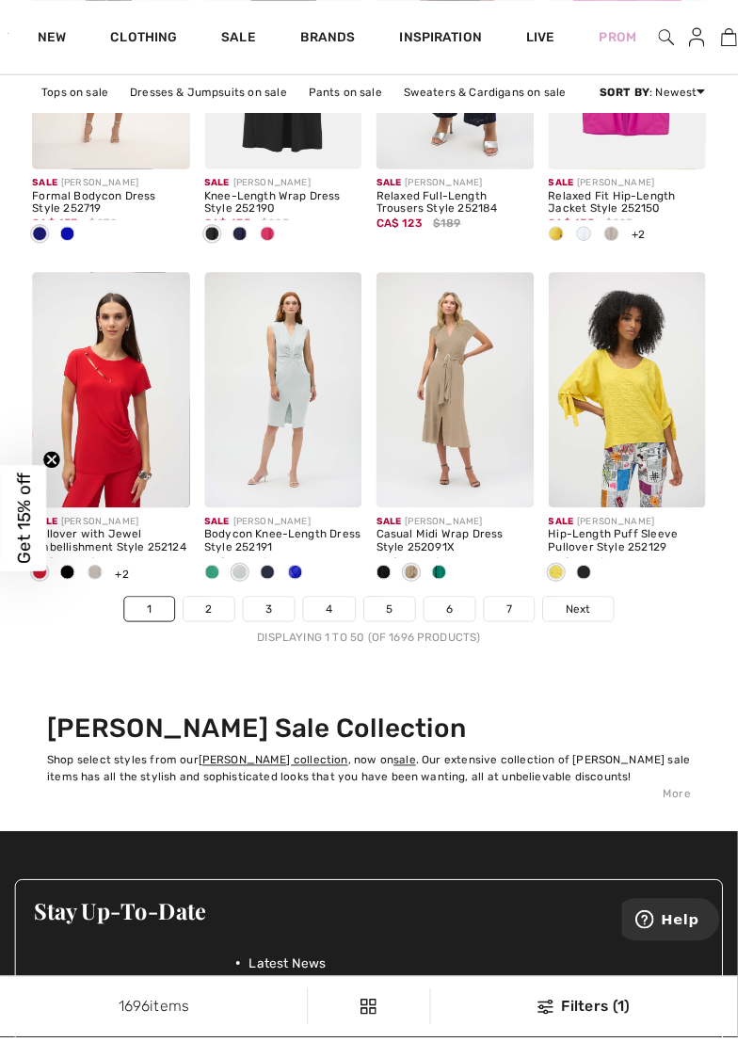
click at [585, 614] on span "Next" at bounding box center [589, 621] width 25 height 17
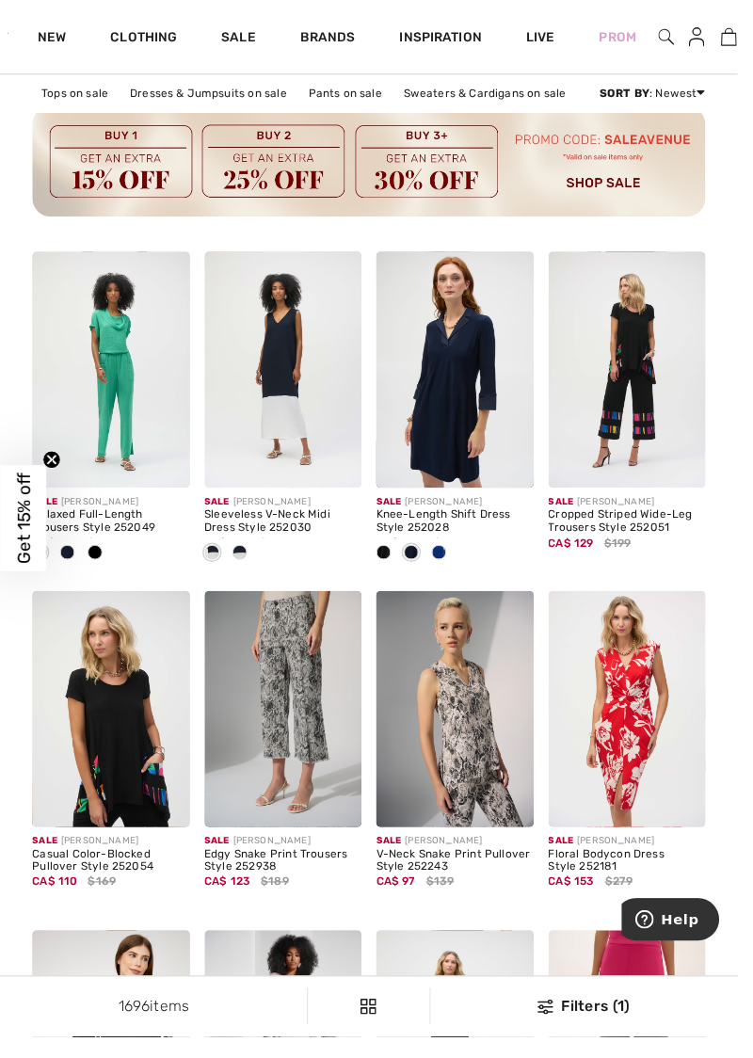
scroll to position [4649, 0]
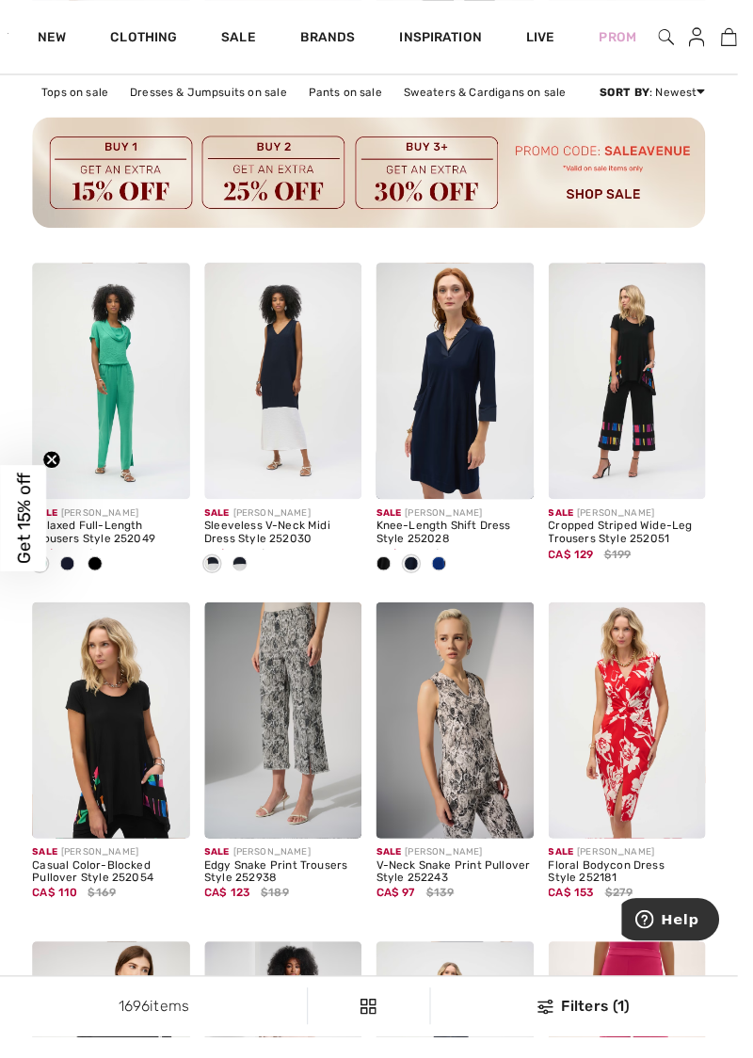
click at [632, 526] on div "Sale JOSEPH RIBKOFF" at bounding box center [640, 524] width 161 height 14
click at [653, 393] on img at bounding box center [640, 388] width 161 height 241
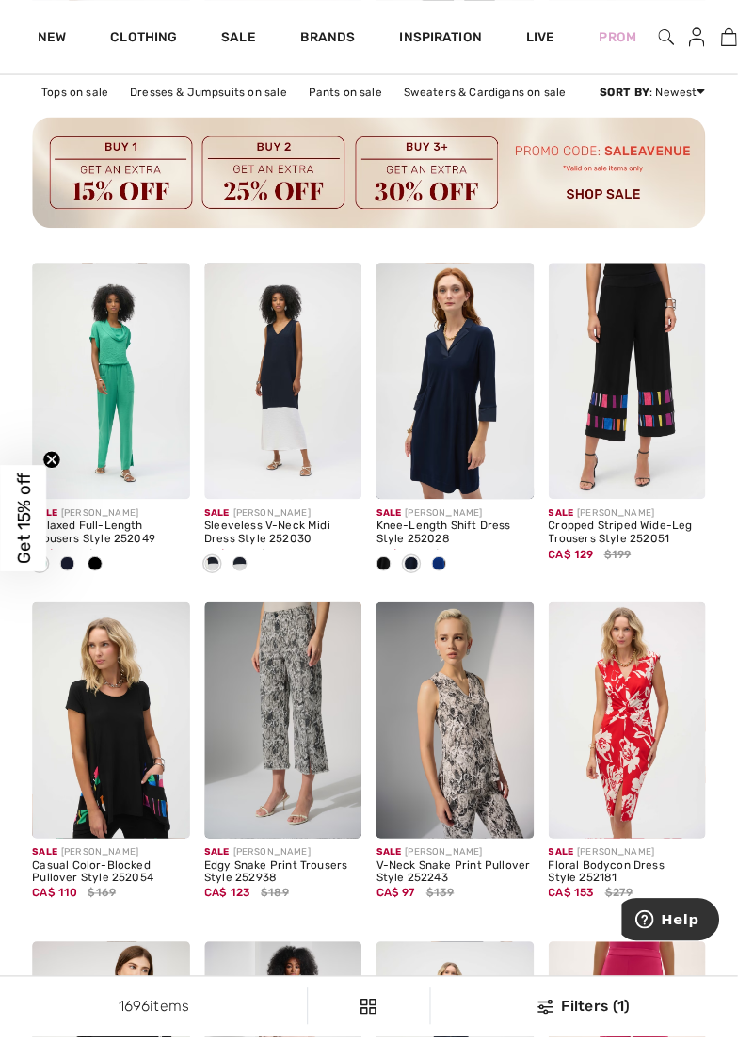
click at [88, 895] on div "Casual Color-Blocked Pullover Style 252054" at bounding box center [113, 890] width 161 height 26
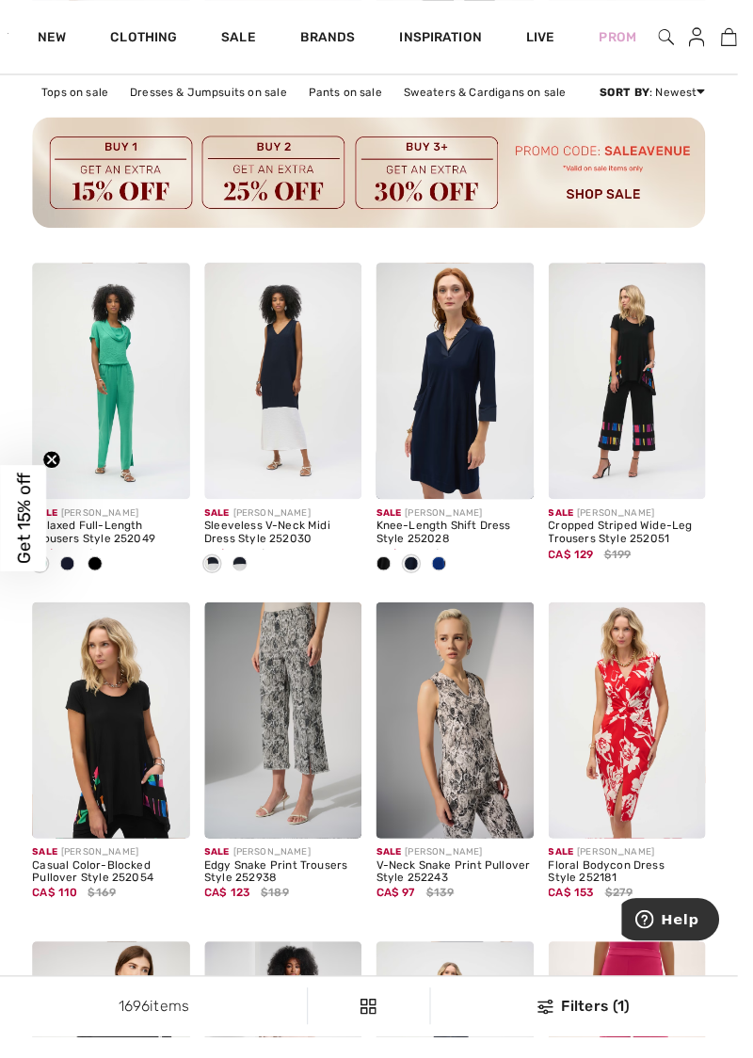
click at [80, 756] on img at bounding box center [113, 734] width 161 height 241
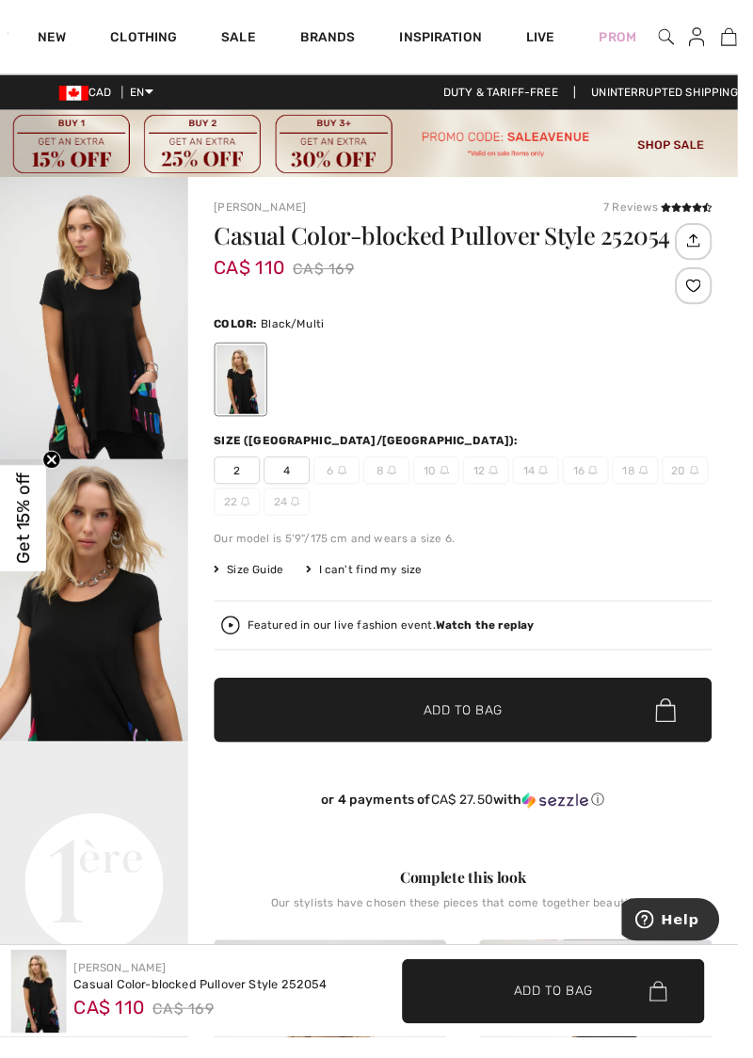
click at [743, 43] on img at bounding box center [744, 37] width 16 height 23
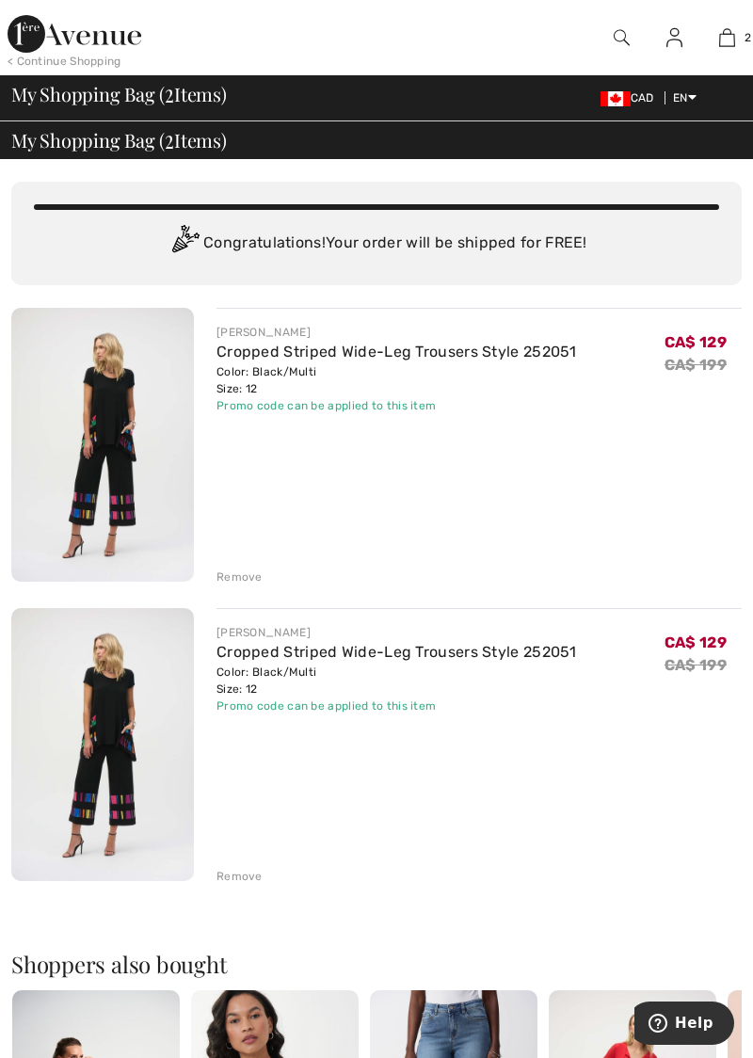
click at [219, 871] on div "Remove" at bounding box center [239, 876] width 46 height 17
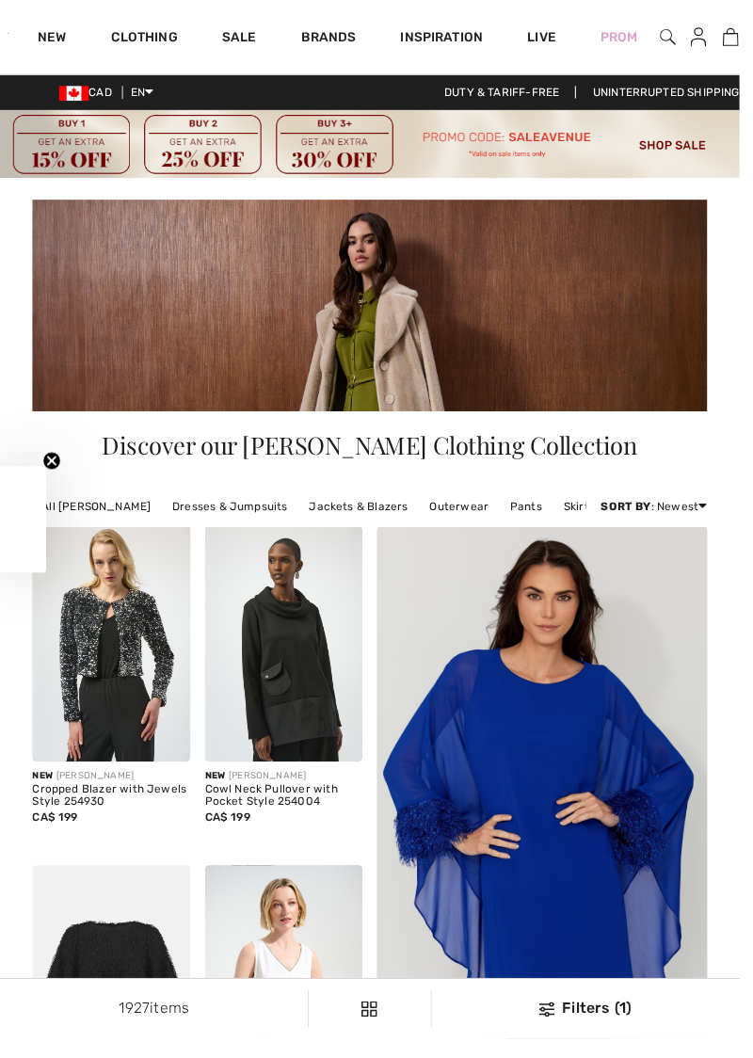
click at [734, 48] on div "1 Added to Bag [PERSON_NAME] Cropped Striped Wide-leg Trousers Style 252051 CA$…" at bounding box center [743, 37] width 19 height 75
checkbox input "true"
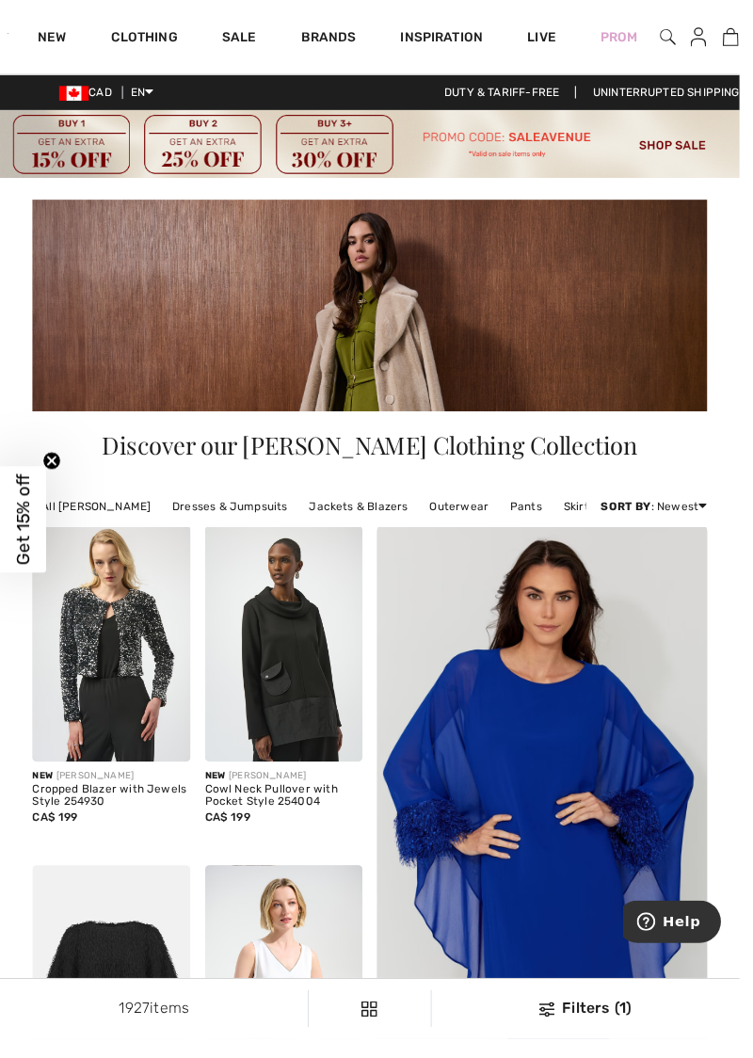
click at [745, 45] on img at bounding box center [744, 37] width 16 height 23
click at [742, 43] on img at bounding box center [744, 37] width 16 height 23
click at [743, 48] on img at bounding box center [744, 37] width 16 height 23
click at [233, 38] on link "Sale" at bounding box center [243, 40] width 35 height 20
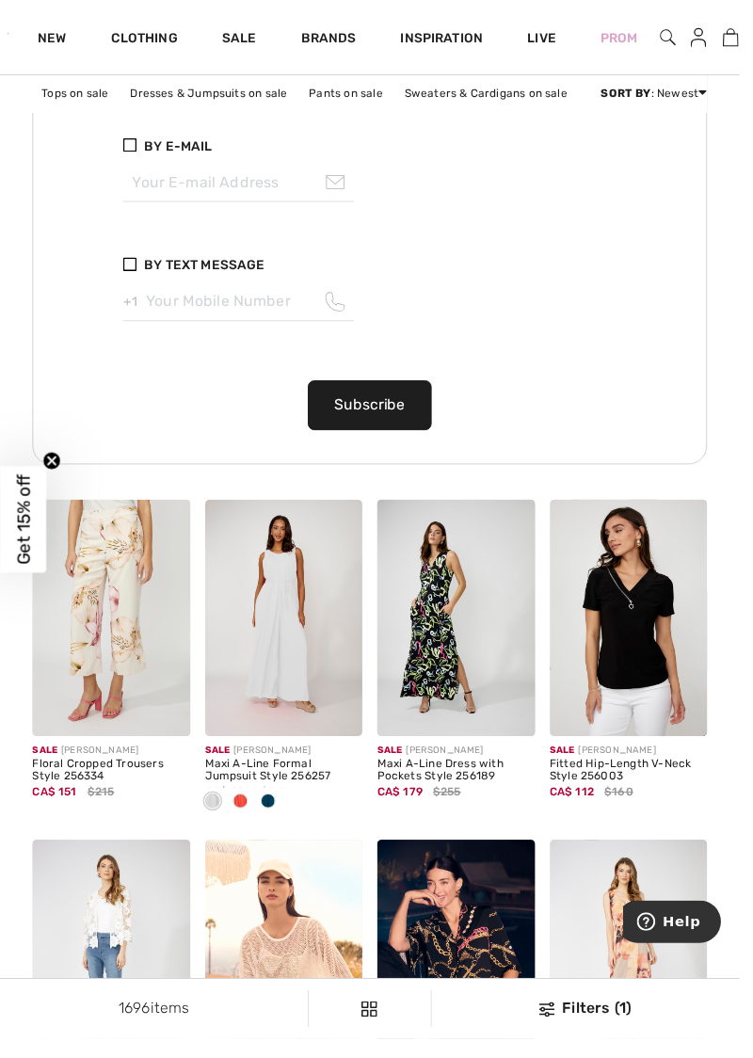
scroll to position [1697, 0]
